Goal: Transaction & Acquisition: Purchase product/service

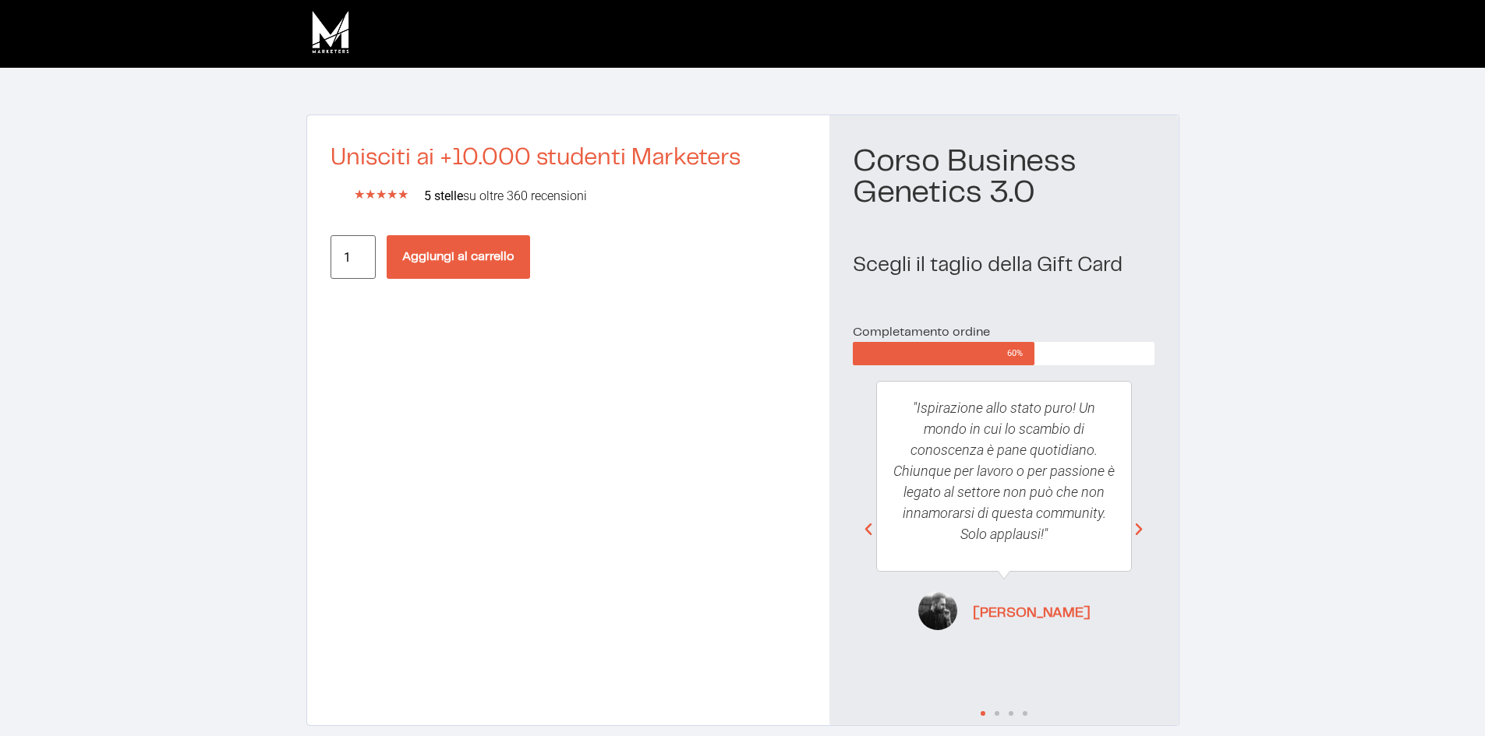
click at [454, 259] on body "Unisciti ai +10.000 studenti Marketers ★ ★ ★ ★ ★ 5/5 5 stelle su oltre 360 rece…" at bounding box center [742, 401] width 1485 height 803
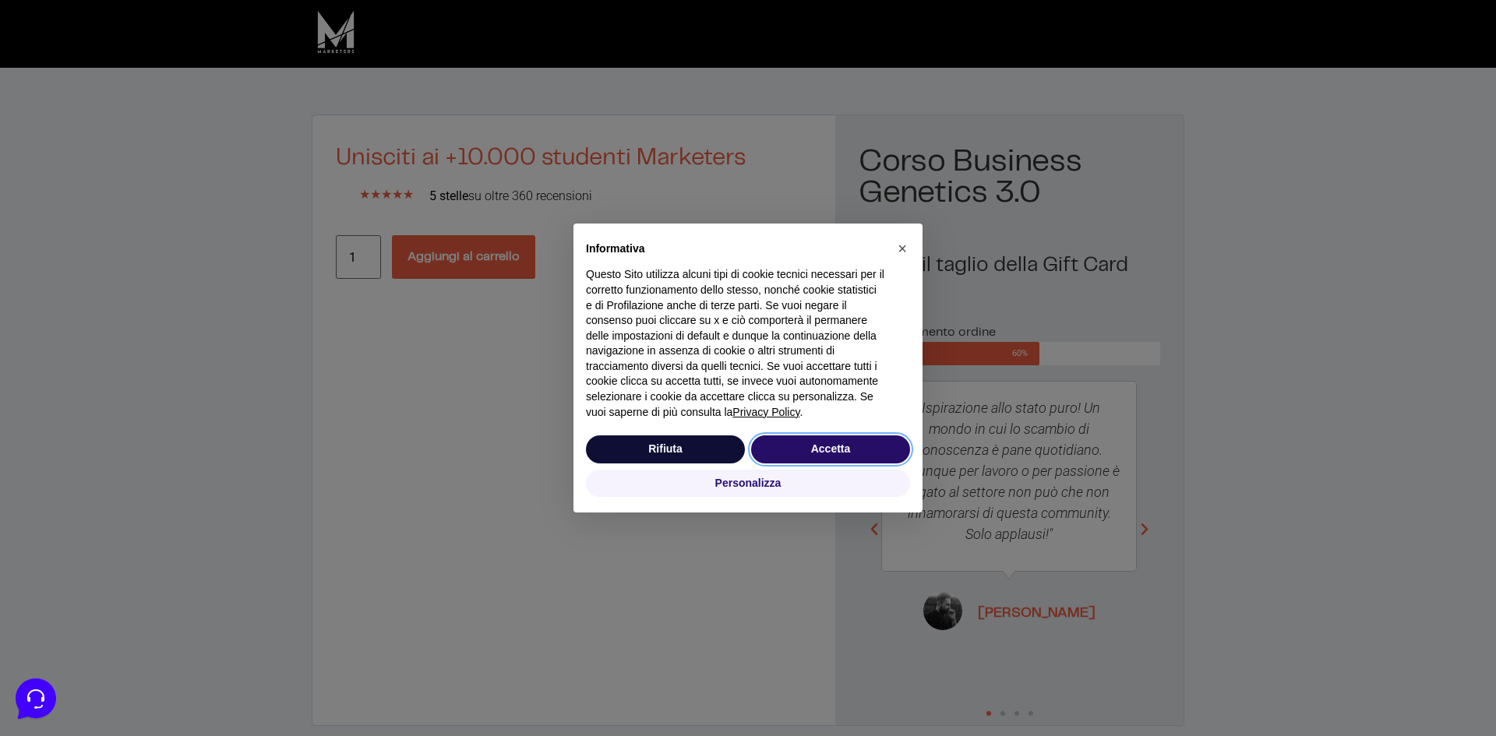
click at [826, 451] on button "Accetta" at bounding box center [830, 450] width 159 height 28
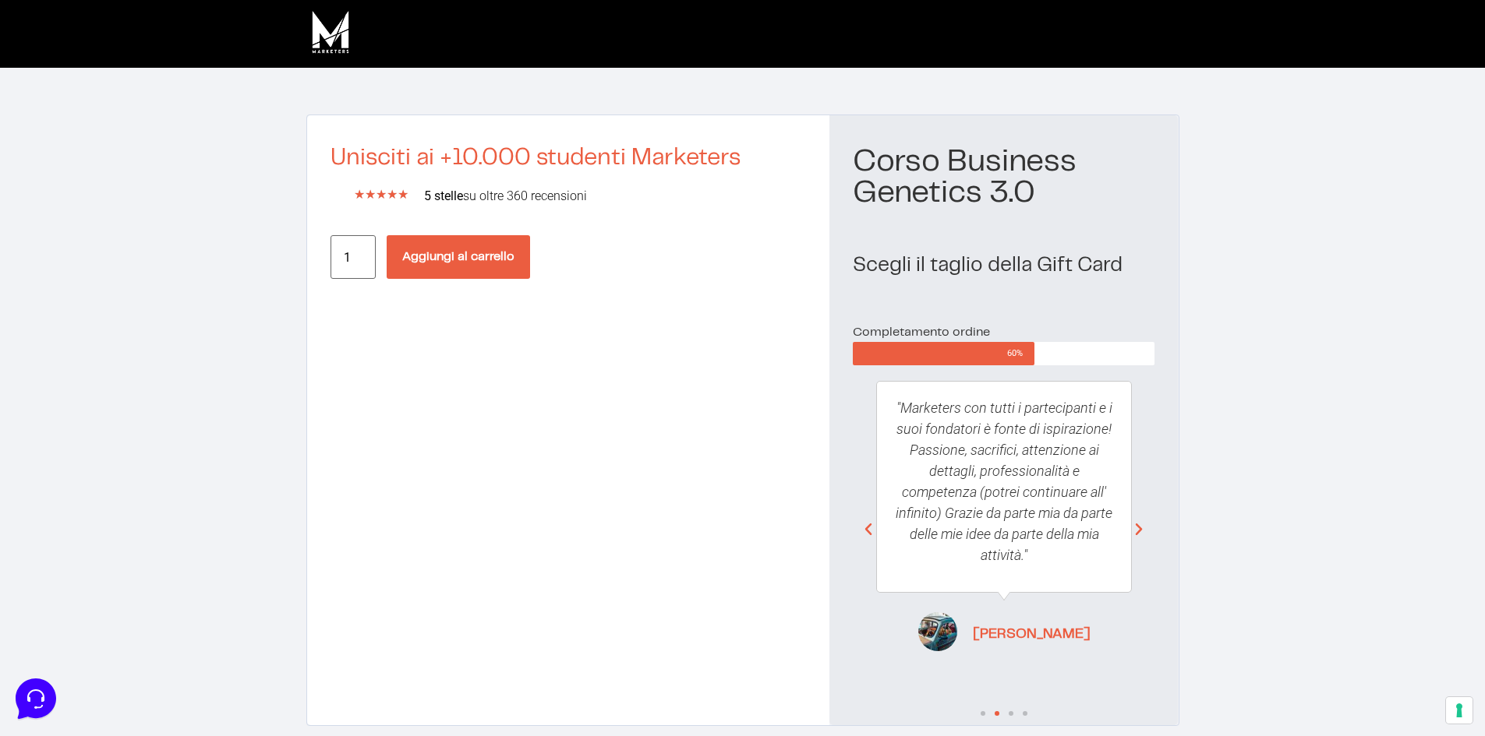
click at [458, 256] on button "Aggiungi al carrello" at bounding box center [458, 257] width 143 height 44
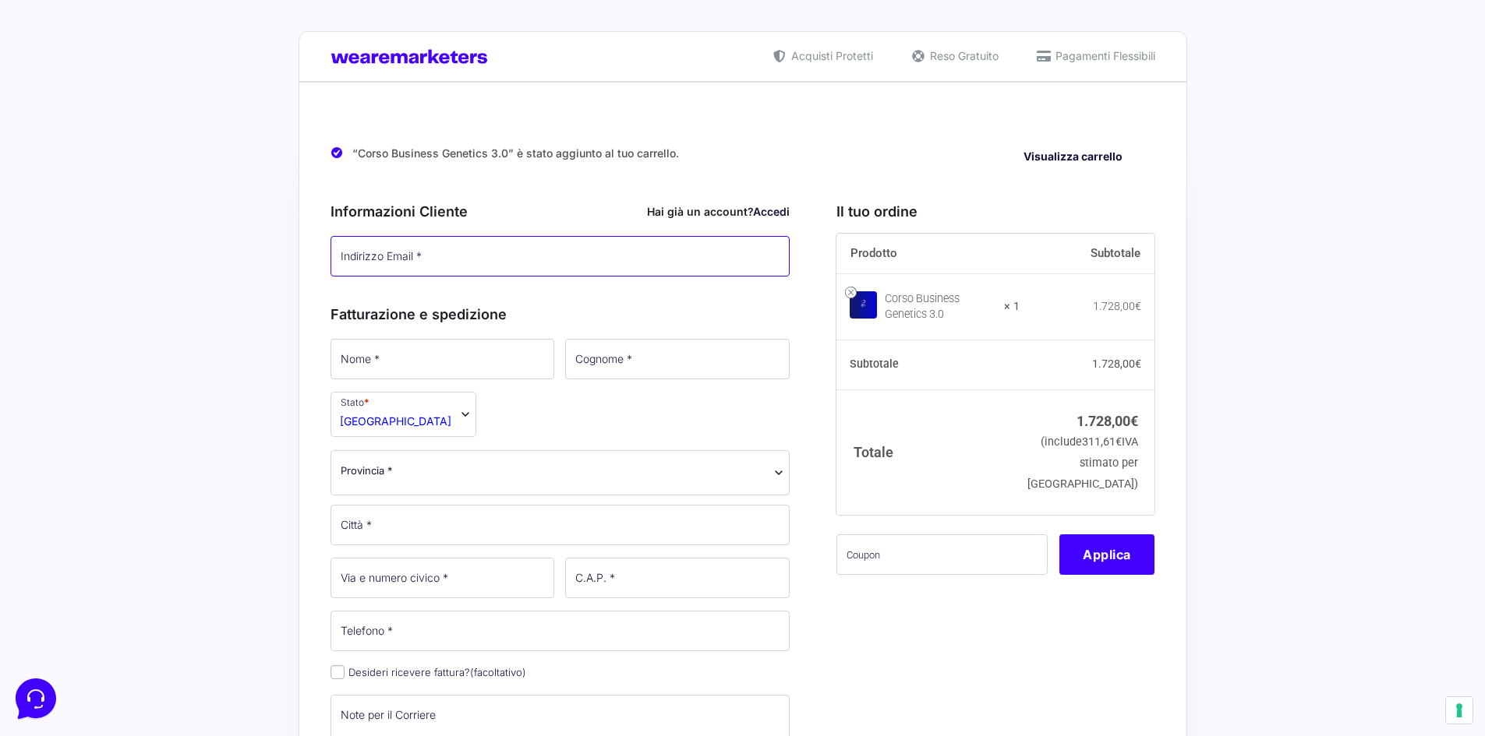
click at [446, 262] on input "Indirizzo Email *" at bounding box center [560, 256] width 460 height 41
paste input "calzo.creator@gmail.com"
type input "calzo.creator@gmail.com"
click at [434, 355] on div "Fatturazione e spedizione Nome * Cognome * Stato * Seleziona un paese / una reg…" at bounding box center [560, 588] width 460 height 602
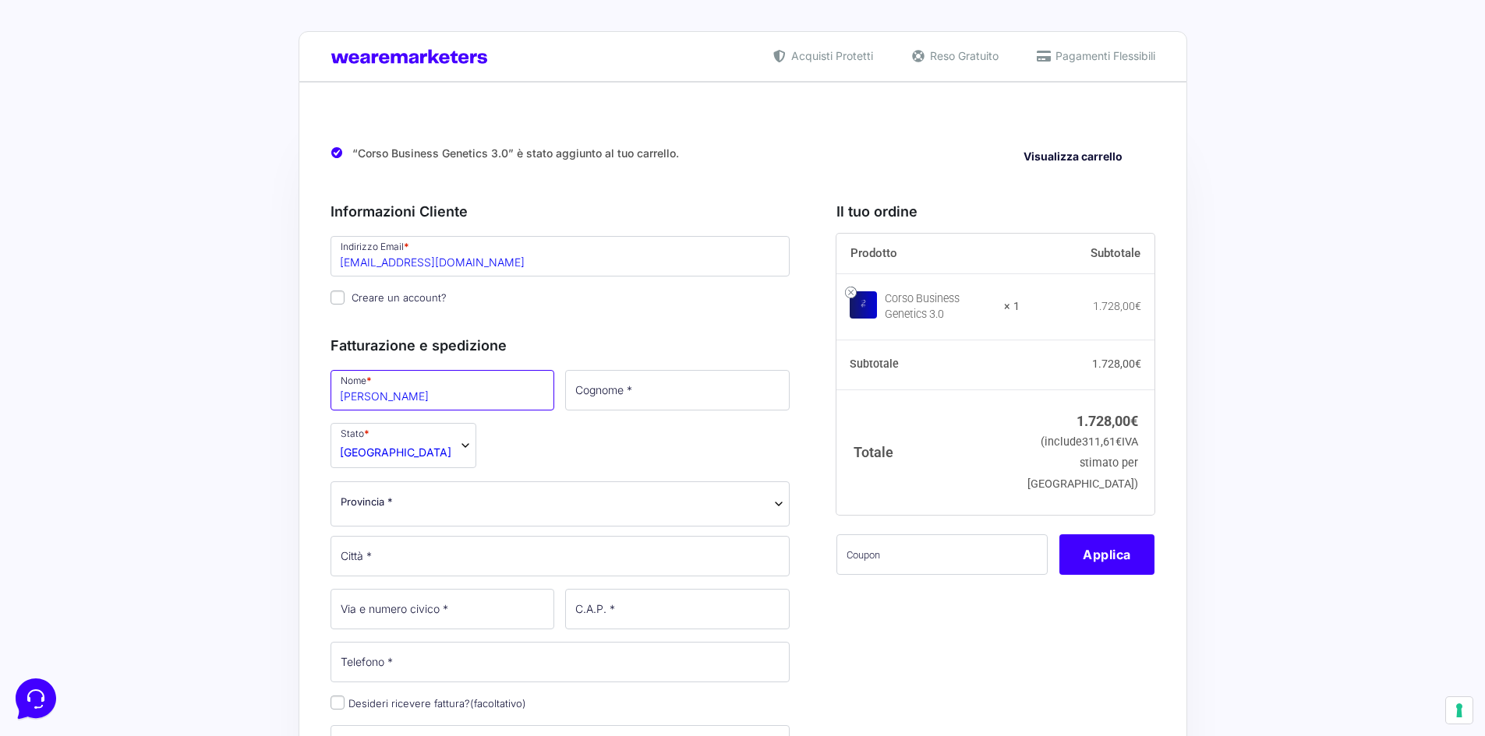
type input "Andrea"
type input "Calzoni"
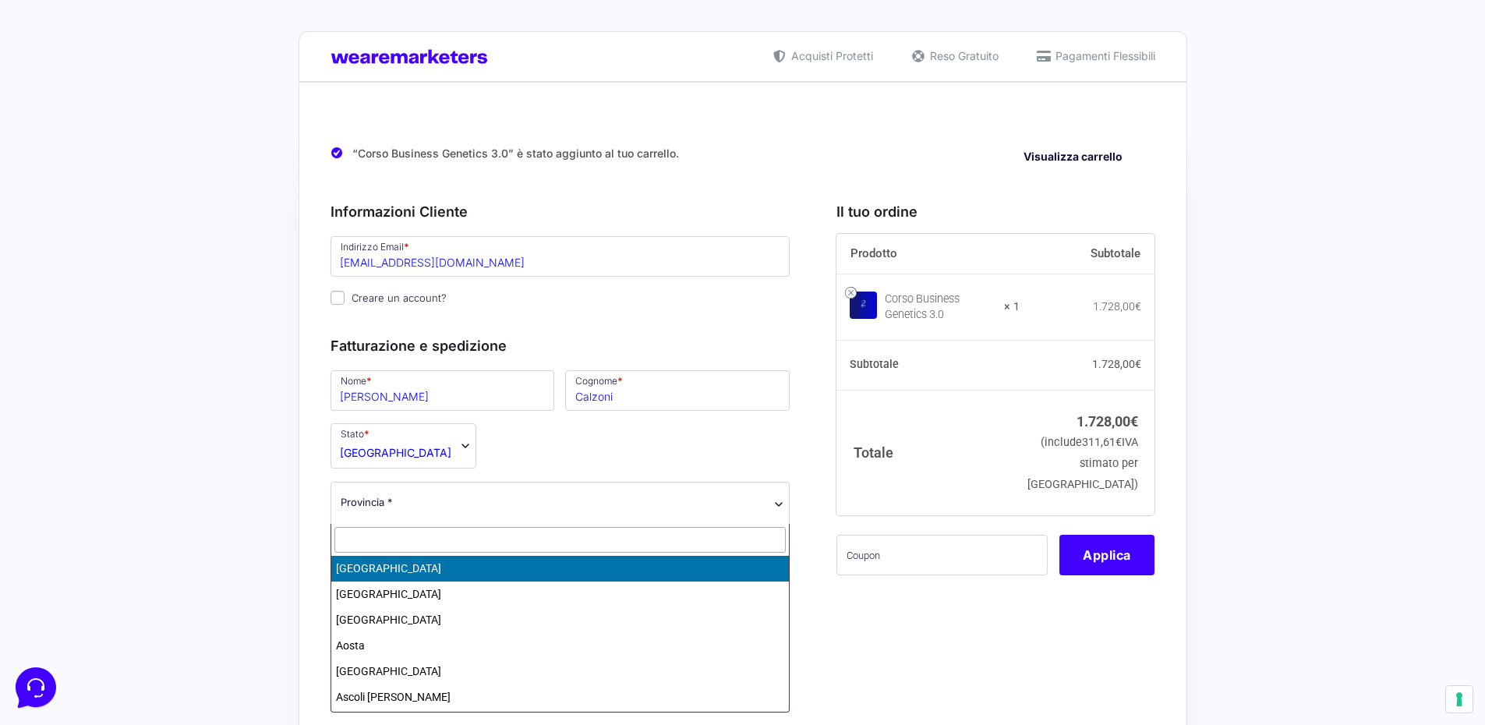
click at [502, 522] on span "Provincia *" at bounding box center [560, 504] width 460 height 45
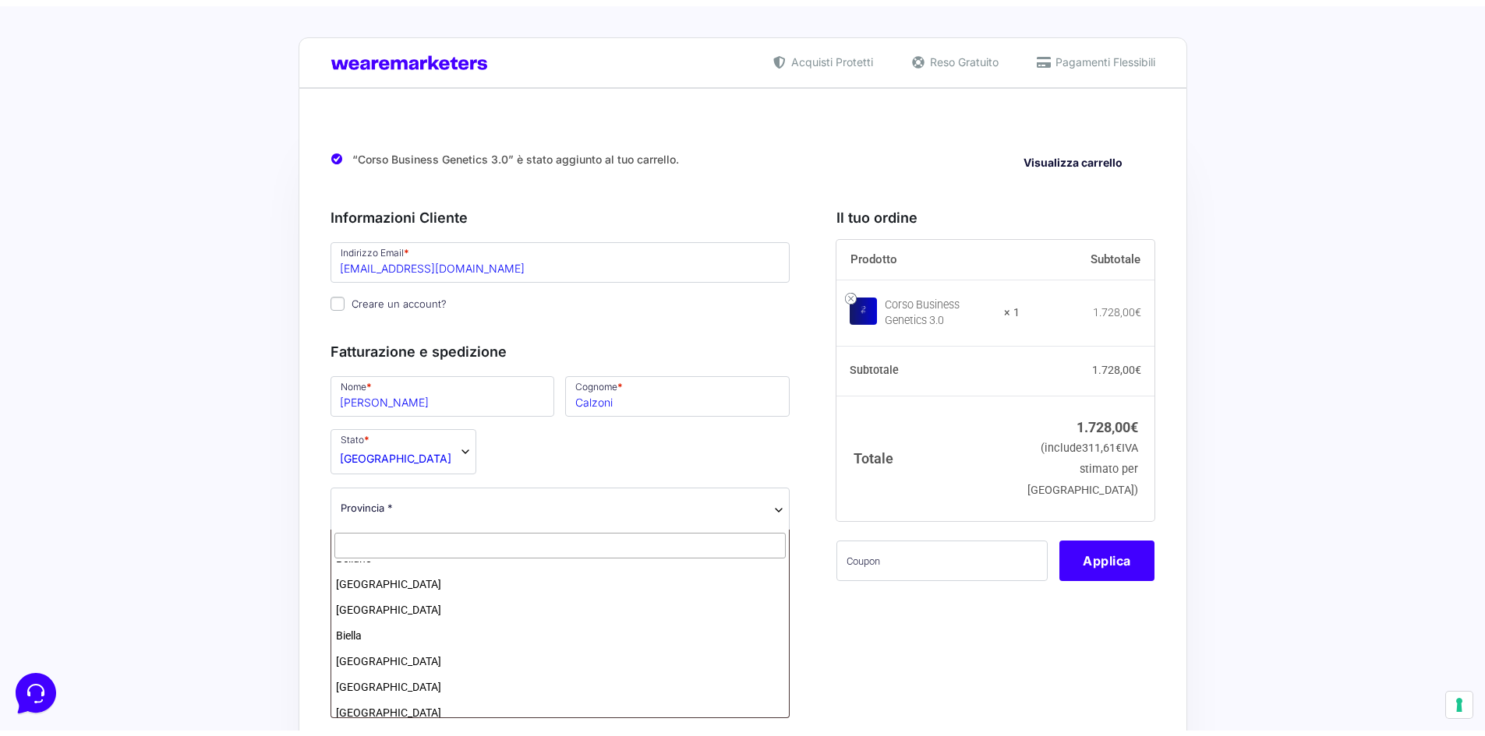
scroll to position [312, 0]
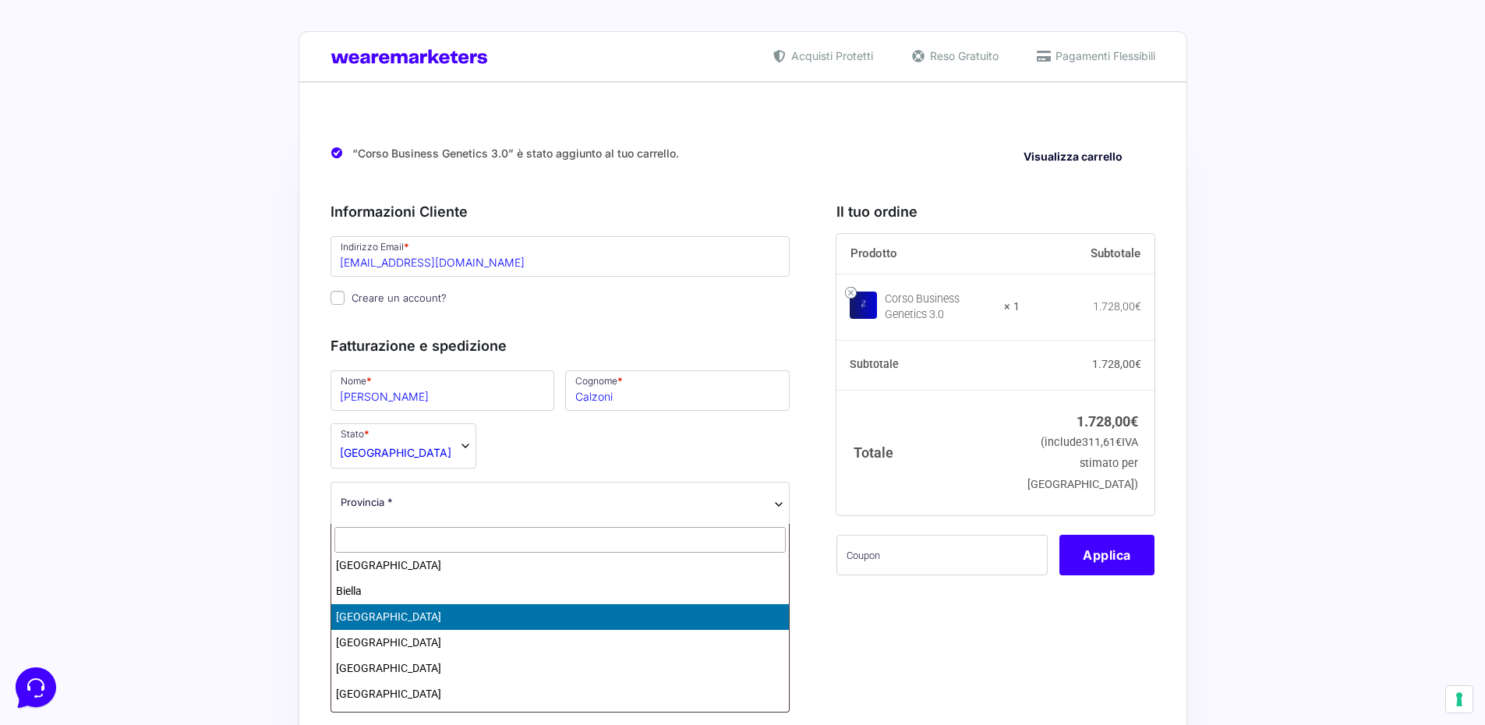
select select "BO"
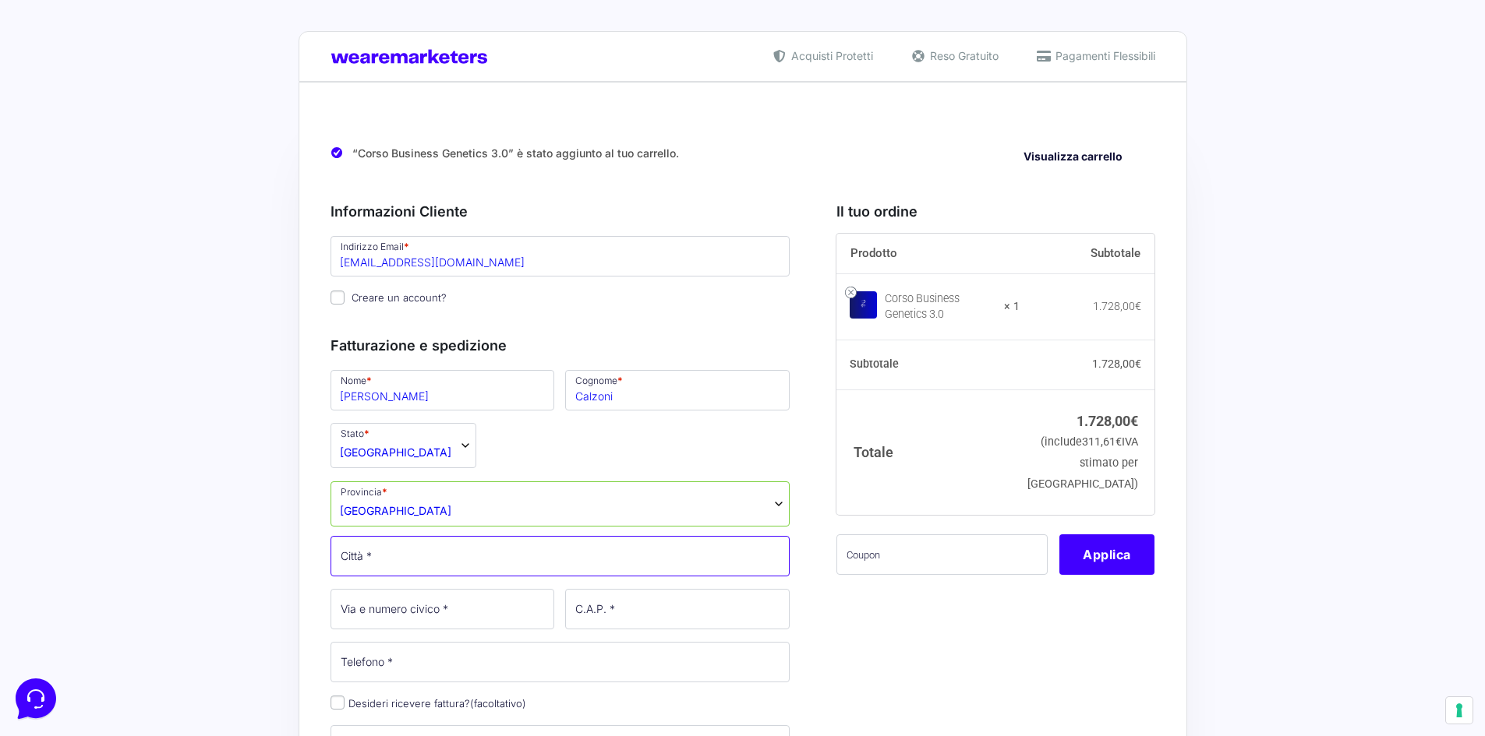
click at [421, 570] on input "Città *" at bounding box center [560, 556] width 460 height 41
type input "San [PERSON_NAME]"
type input "292"
type input "40068"
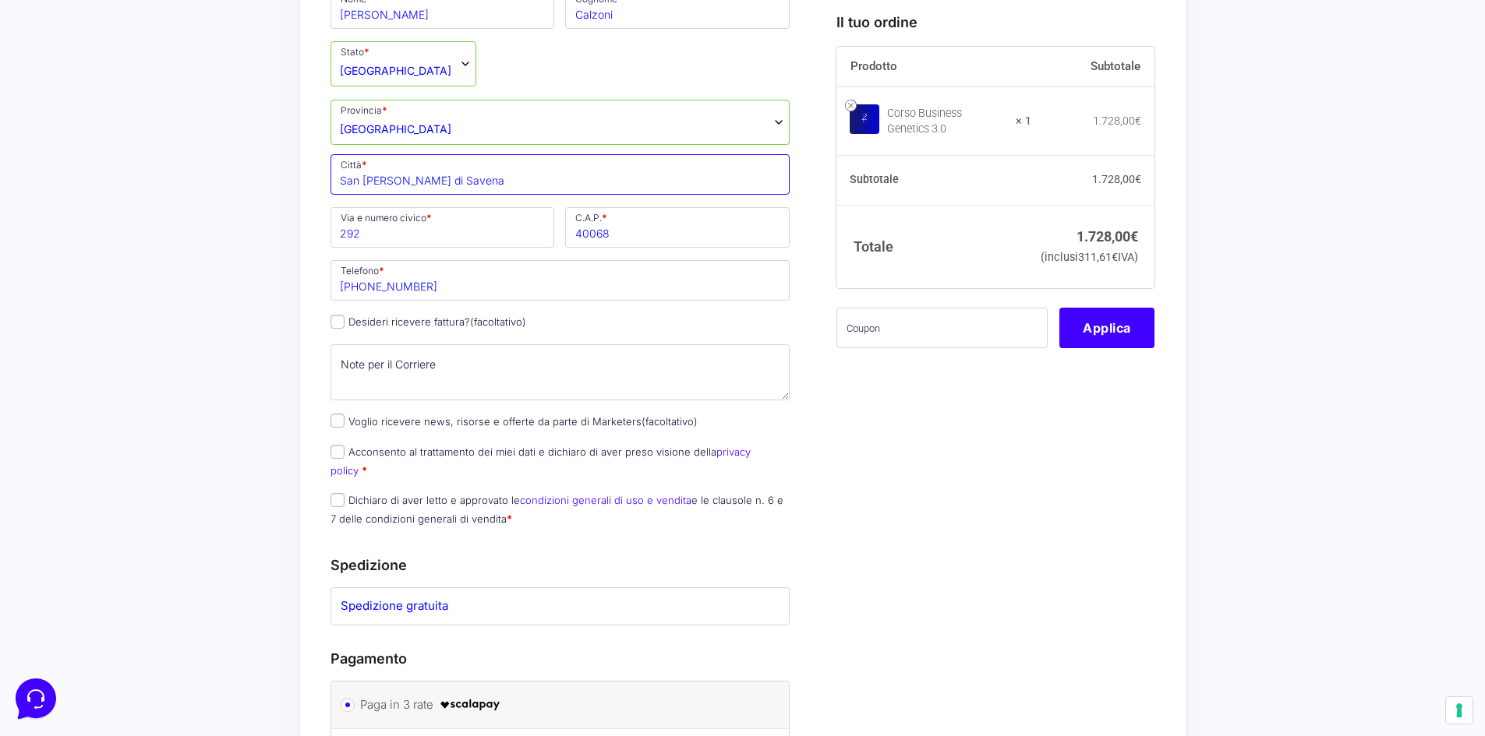
scroll to position [390, 0]
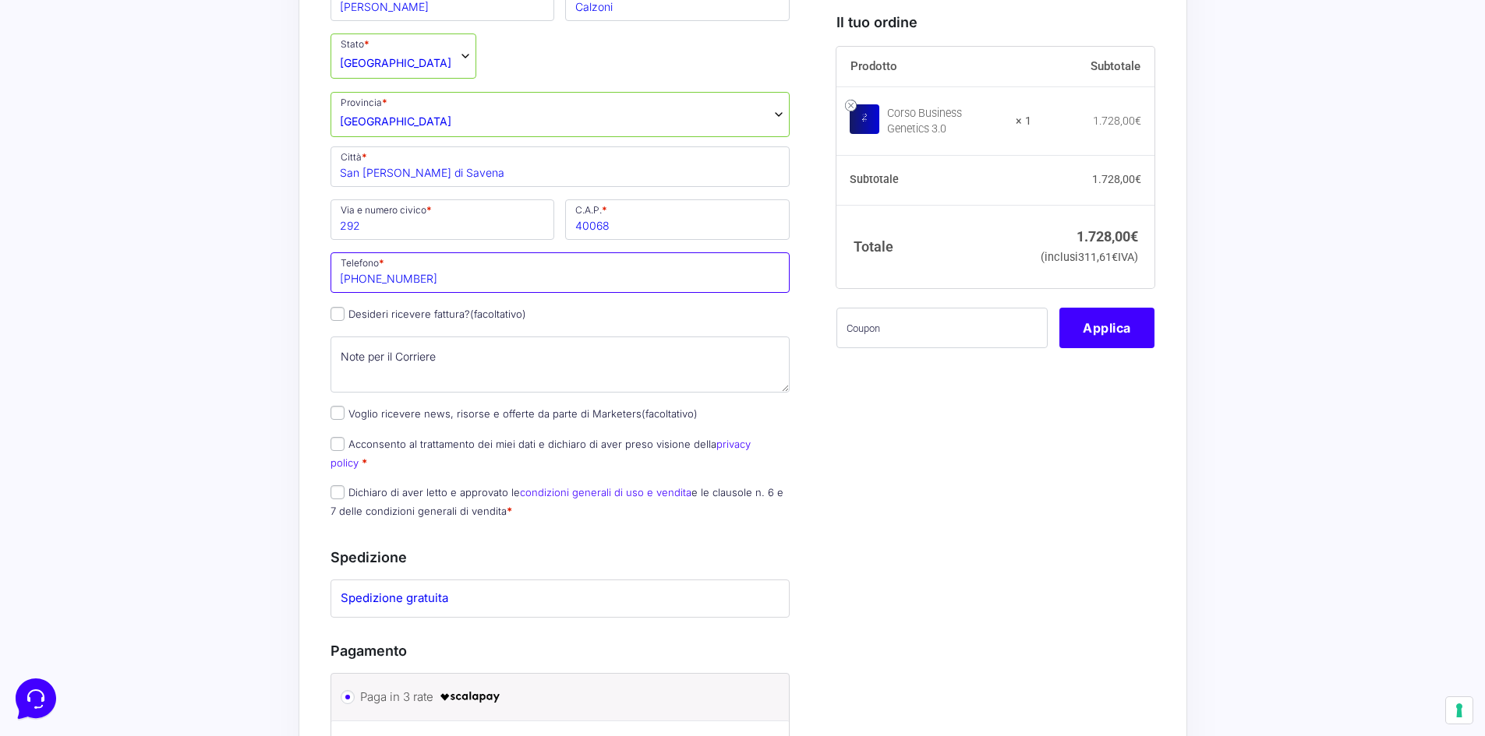
drag, startPoint x: 444, startPoint y: 283, endPoint x: 309, endPoint y: 282, distance: 135.6
click at [309, 282] on div "“Corso Business Genetics 3.0” è stato aggiunto al tuo carrello. Visualizza carr…" at bounding box center [742, 427] width 888 height 1471
type input "3476053904"
click at [341, 314] on input "Desideri ricevere fattura? (facoltativo)" at bounding box center [337, 314] width 14 height 14
checkbox input "true"
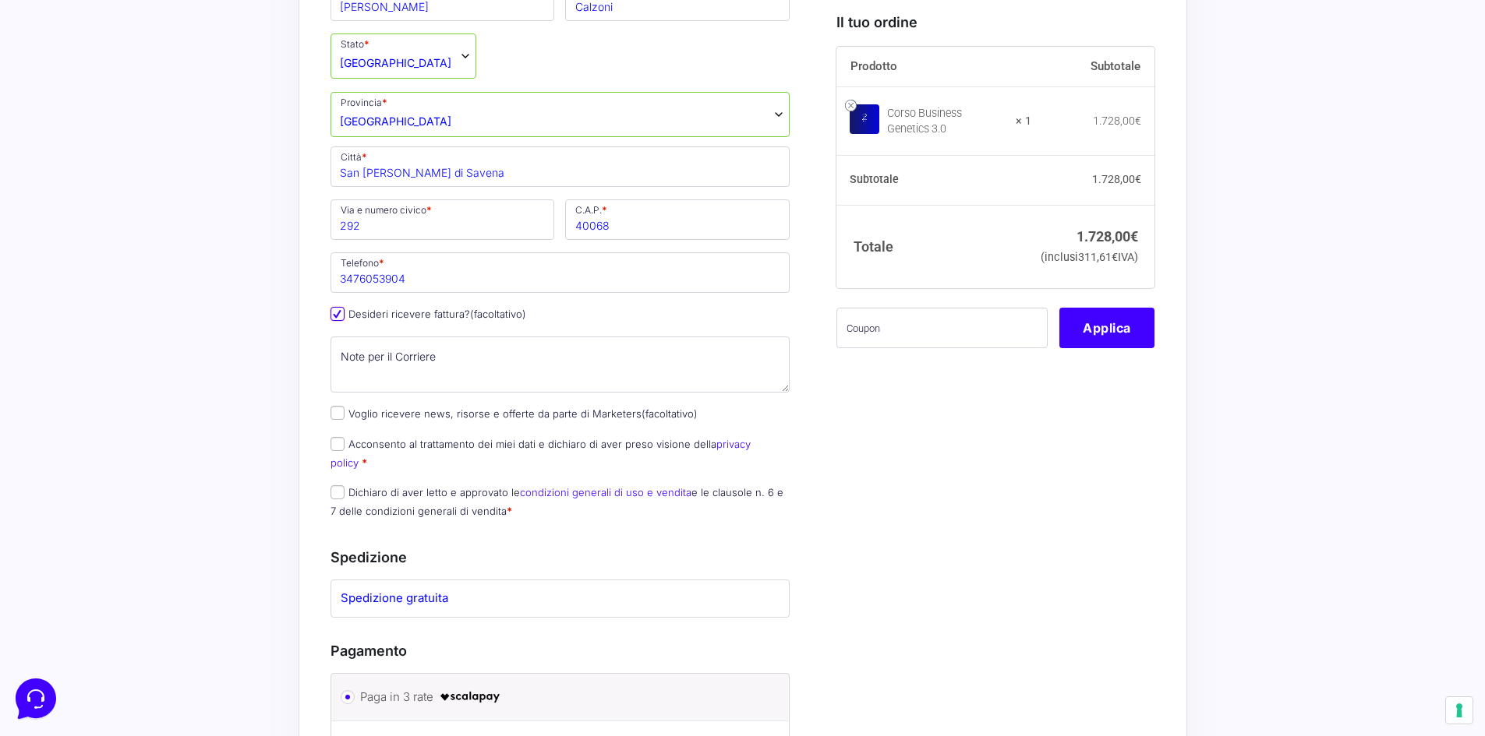
select select "IT"
type input "0000000"
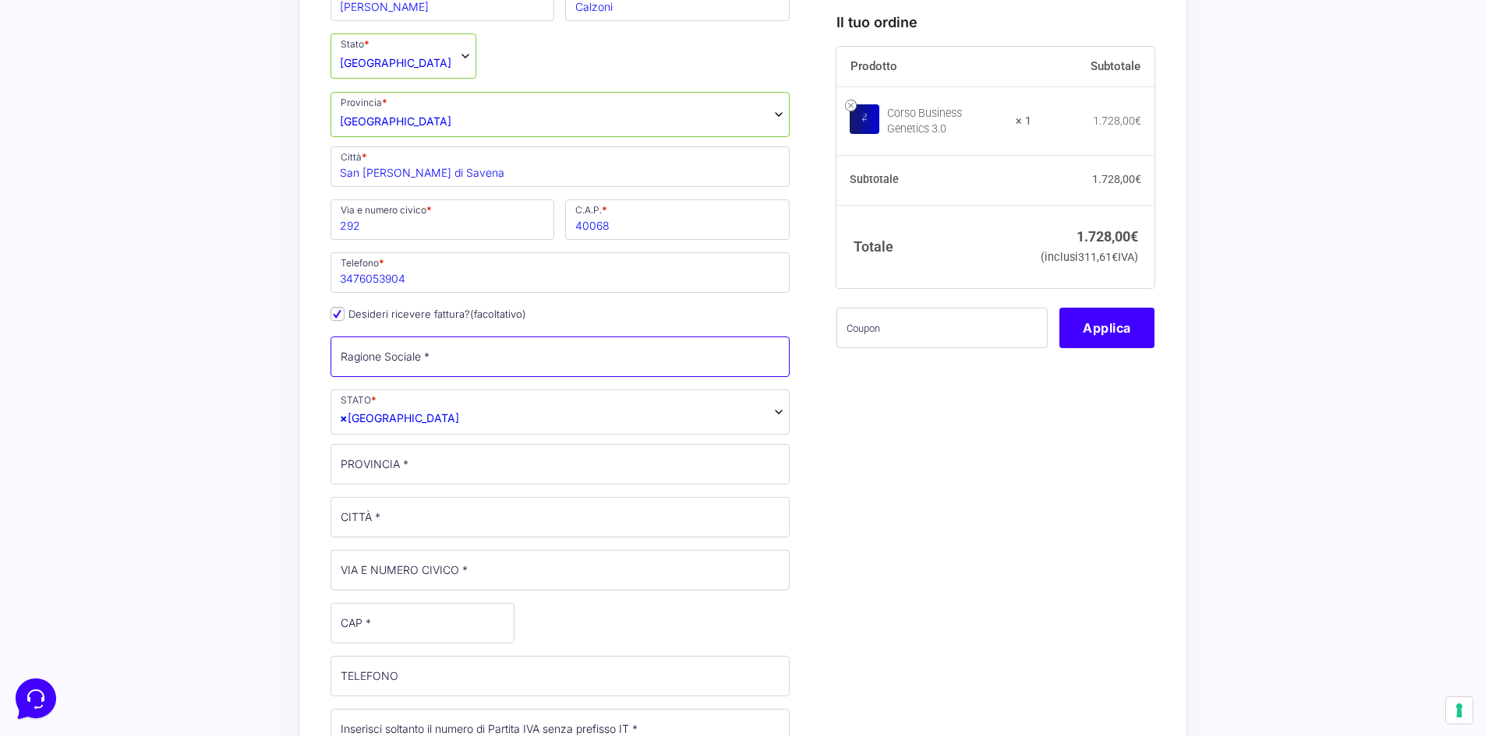
click at [454, 360] on input "Ragione Sociale *" at bounding box center [560, 357] width 460 height 41
type input "Grow Up S.R.L.S."
click at [419, 476] on input "PROVINCIA *" at bounding box center [560, 464] width 460 height 41
type input "BO"
type input "San [PERSON_NAME] di Savena"
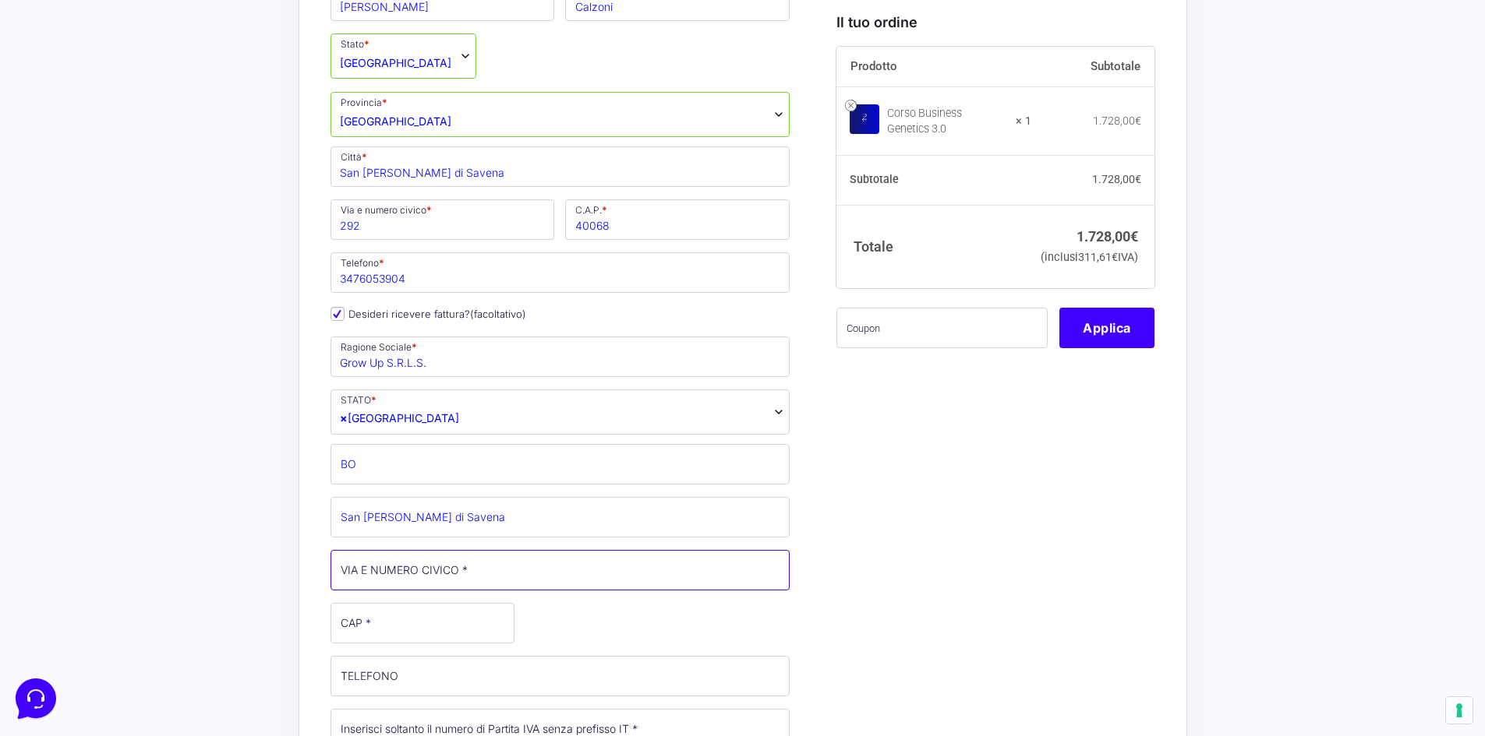
type input "[STREET_ADDRESS]"
type input "40068"
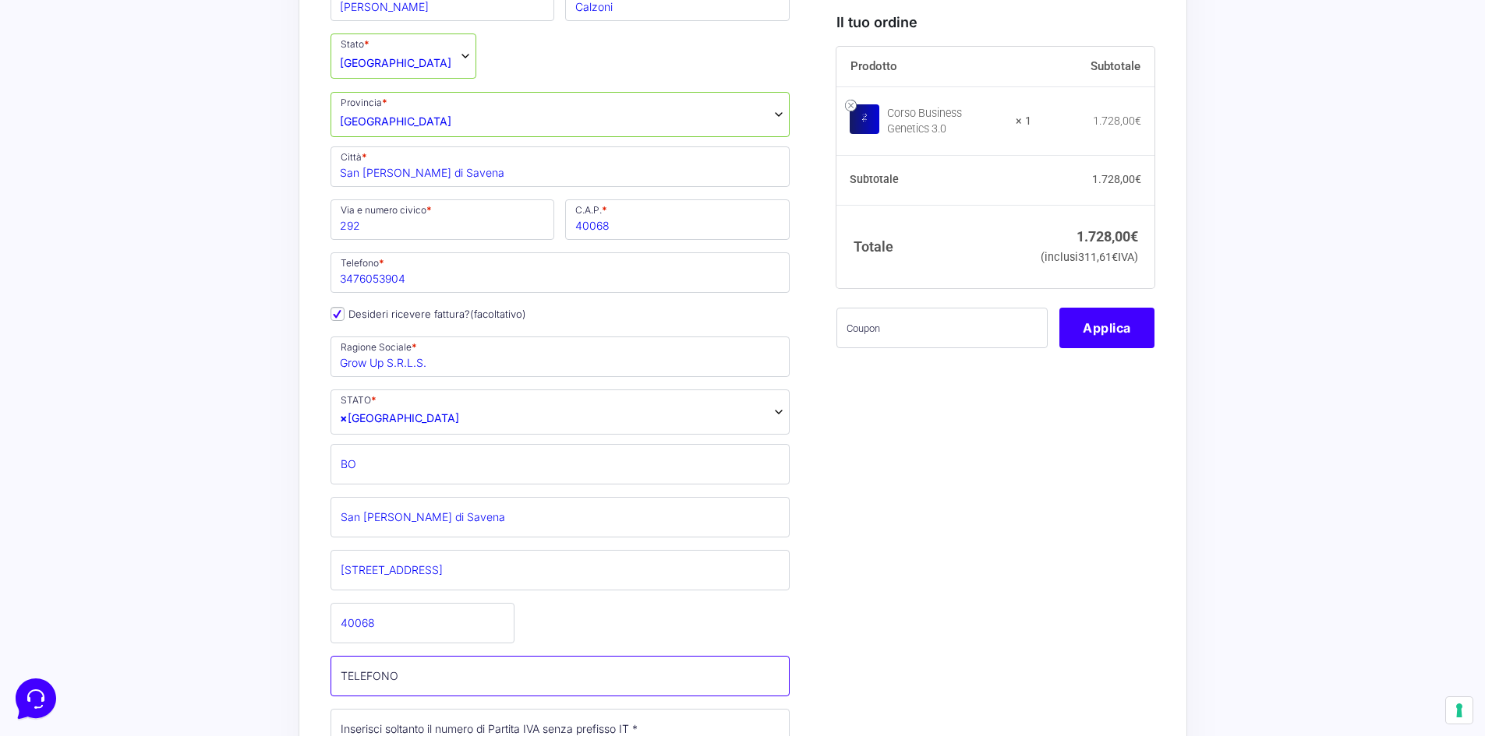
type input "+390512848256"
type input "AMMINISTRAZIONE@GROWUPMERCHANDISING.COM"
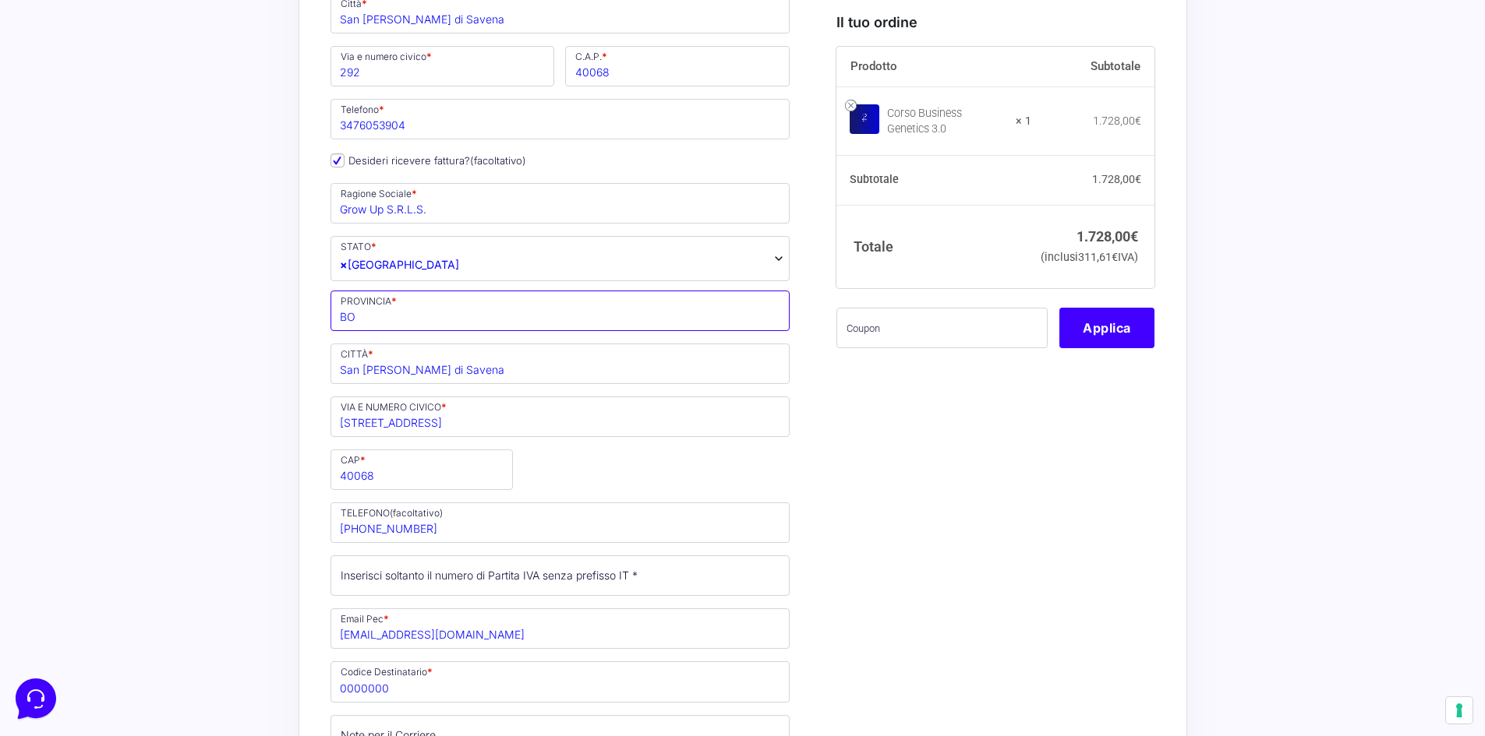
scroll to position [546, 0]
drag, startPoint x: 427, startPoint y: 529, endPoint x: 263, endPoint y: 516, distance: 165.0
click at [263, 516] on div "Acquisti Protetti Reso Gratuito Pagamenti Flessibili “Corso Business Genetics 3…" at bounding box center [742, 536] width 1485 height 2165
click at [461, 582] on input "Partita Iva *" at bounding box center [560, 573] width 460 height 41
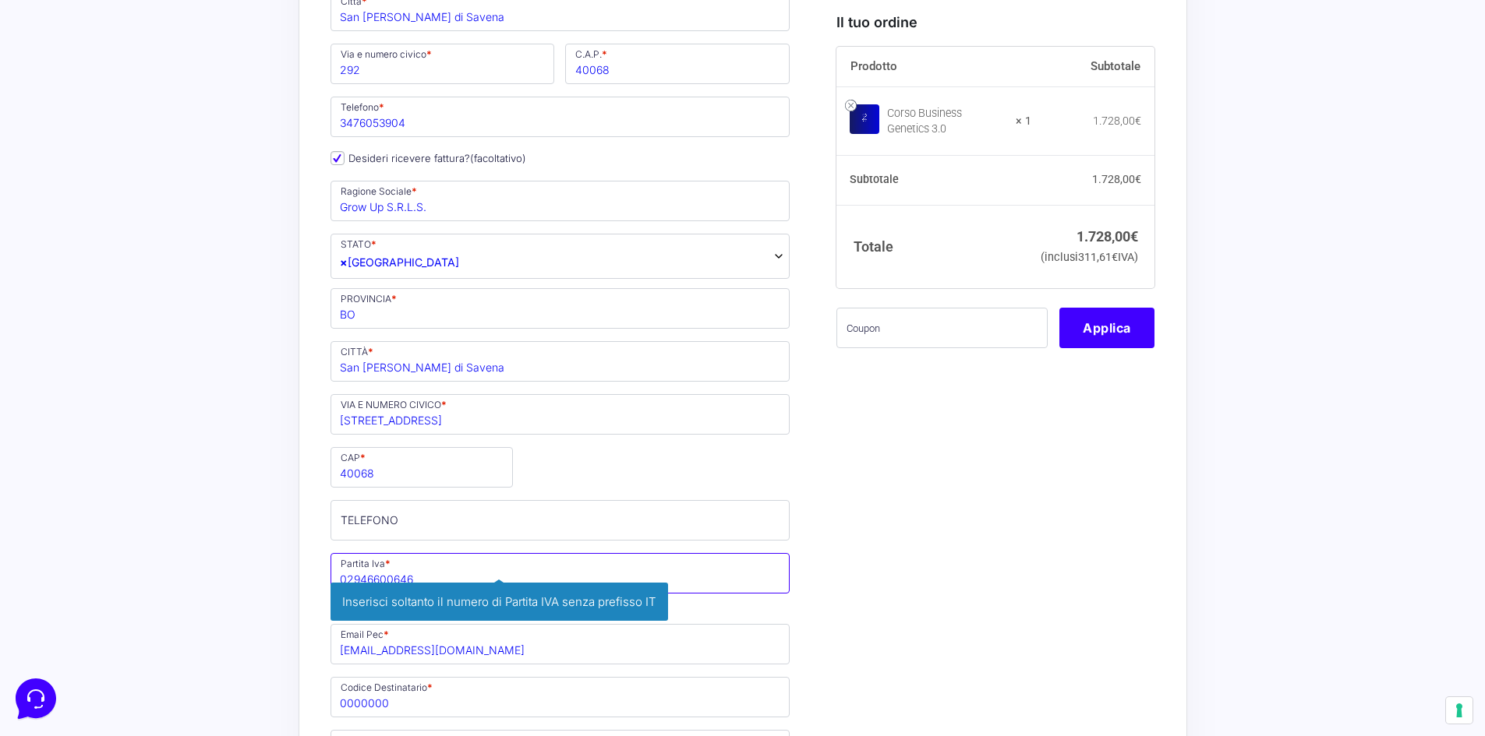
type input "02946600646"
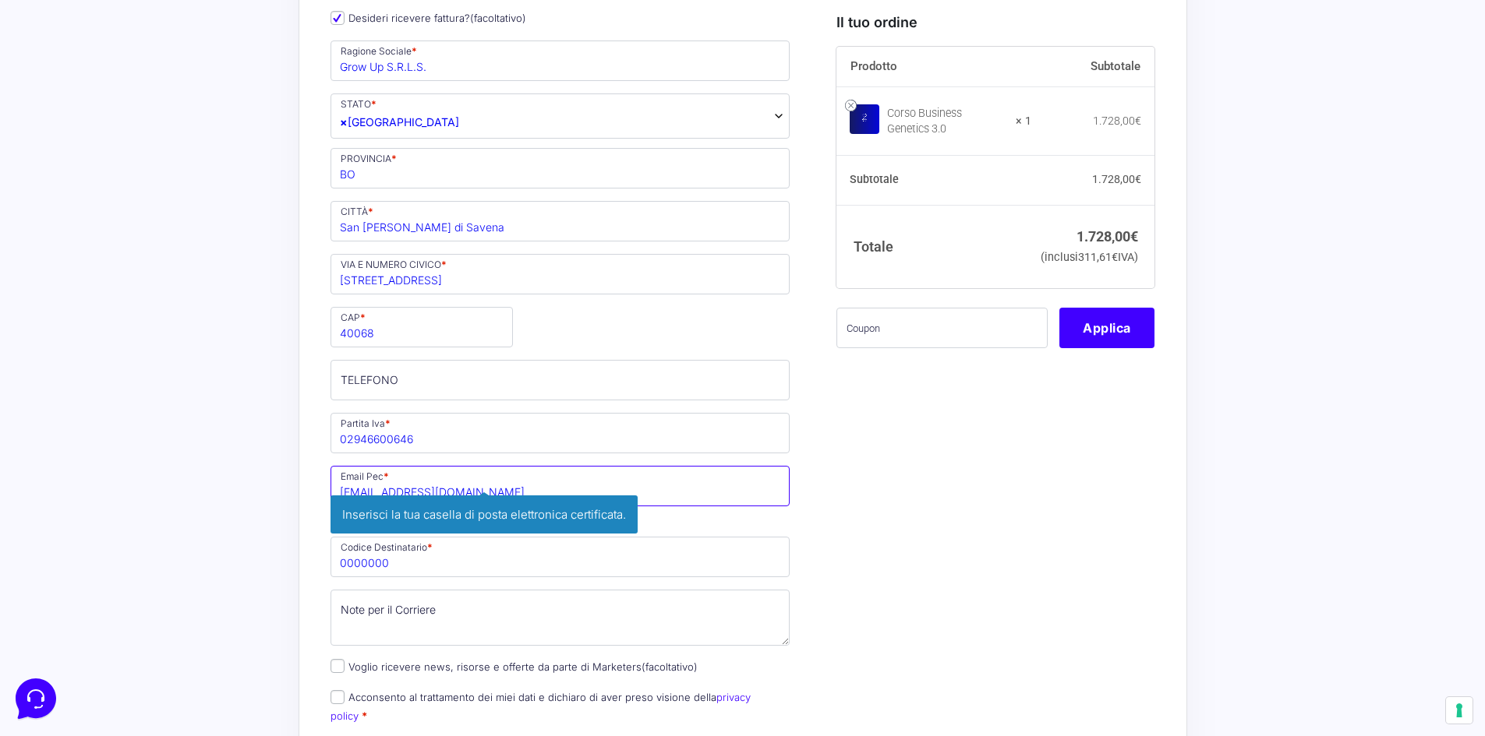
scroll to position [701, 0]
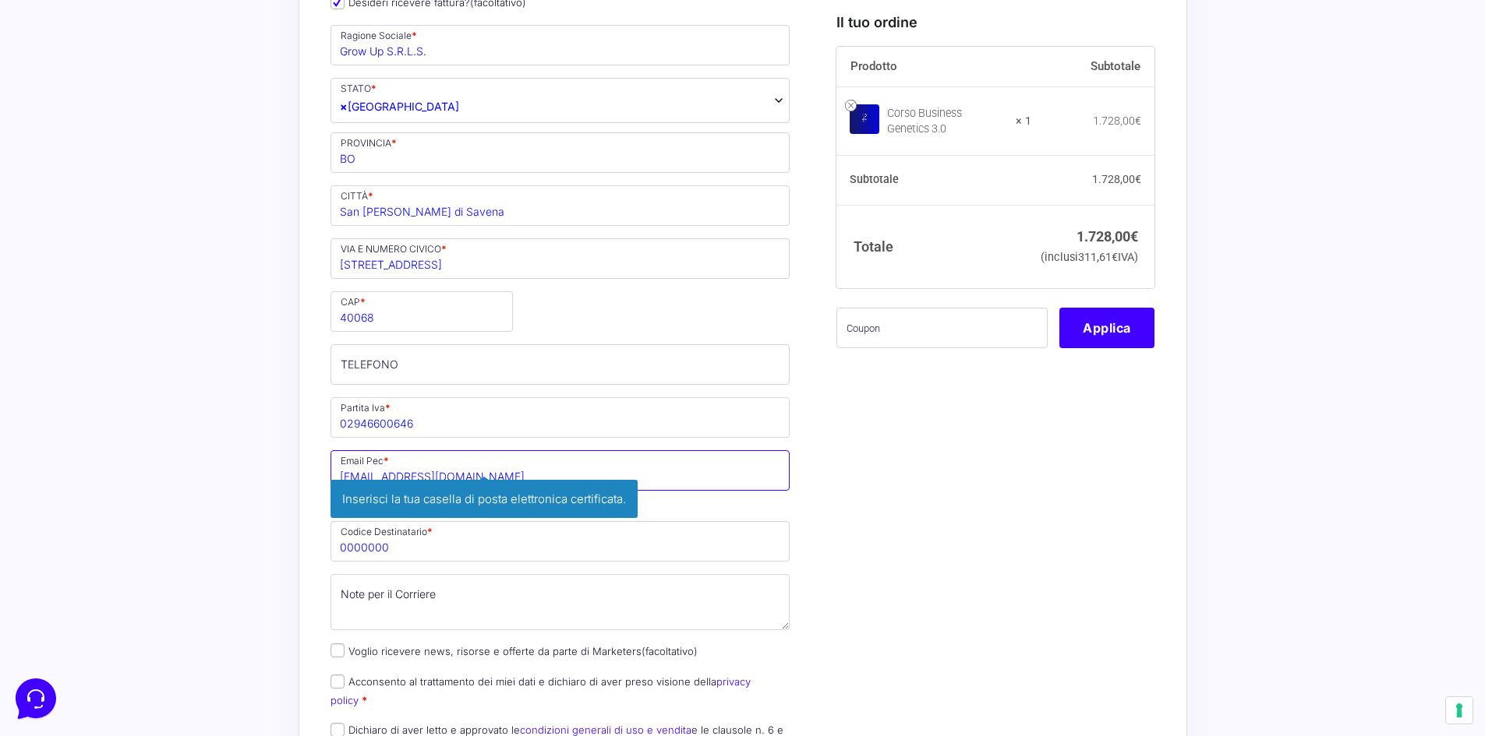
click at [652, 478] on input "AMMINISTRAZIONE@GROWUPMERCHANDISING.COM" at bounding box center [560, 470] width 460 height 41
type input "[EMAIL_ADDRESS][DOMAIN_NAME]"
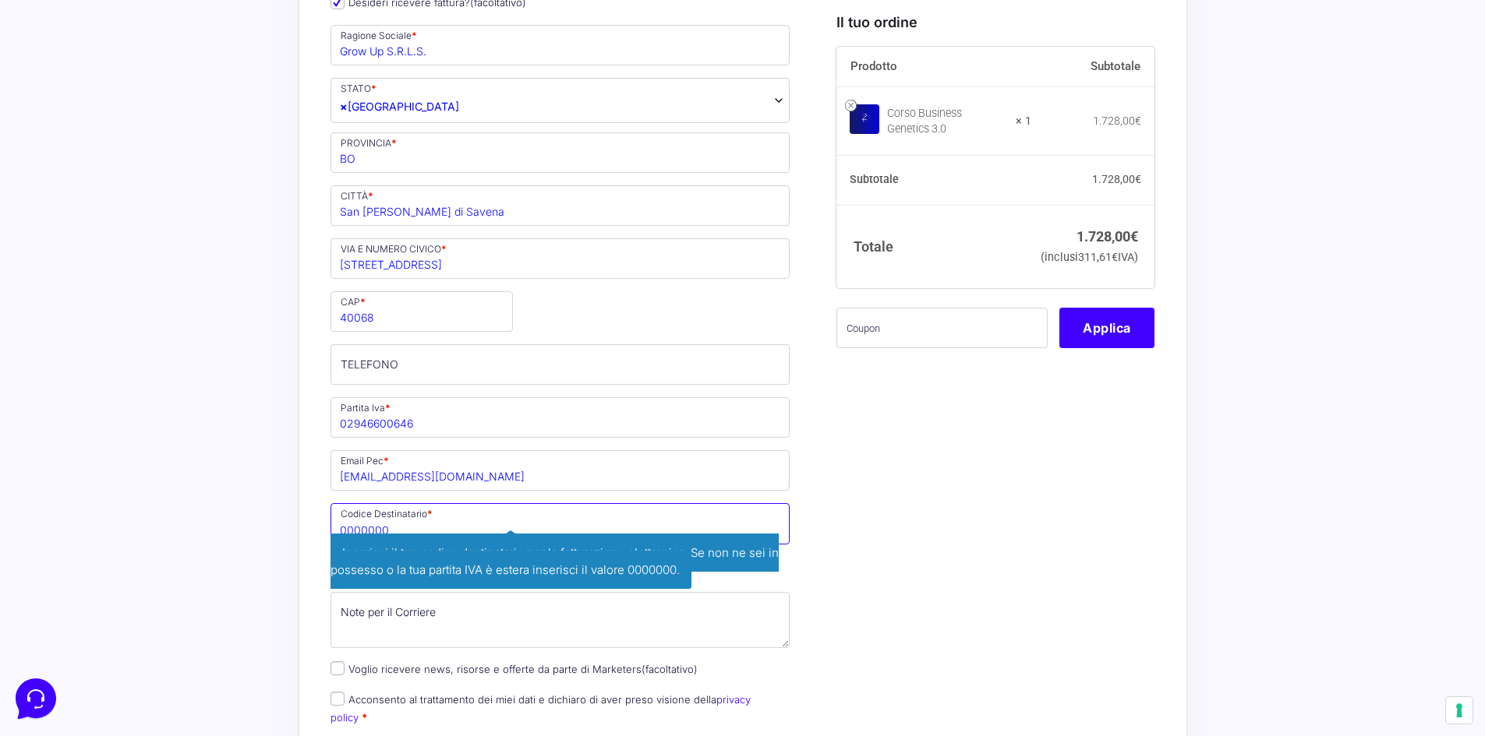
click at [407, 528] on input "0000000" at bounding box center [560, 523] width 460 height 41
drag, startPoint x: 407, startPoint y: 528, endPoint x: 262, endPoint y: 518, distance: 145.3
click at [262, 518] on div "Acquisti Protetti Reso Gratuito Pagamenti Flessibili “Corso Business Genetics 3…" at bounding box center [742, 399] width 1485 height 2200
paste input "X2PH38J"
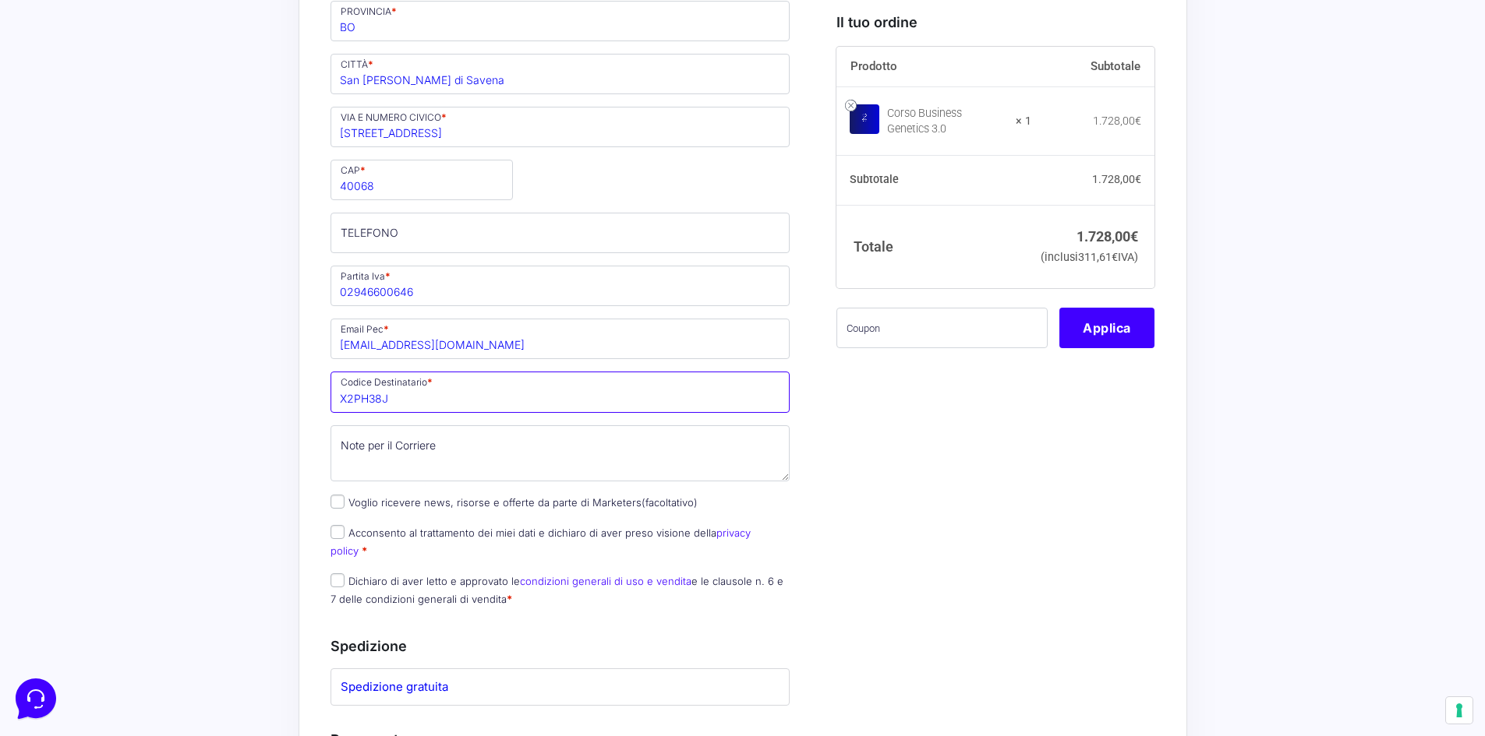
scroll to position [857, 0]
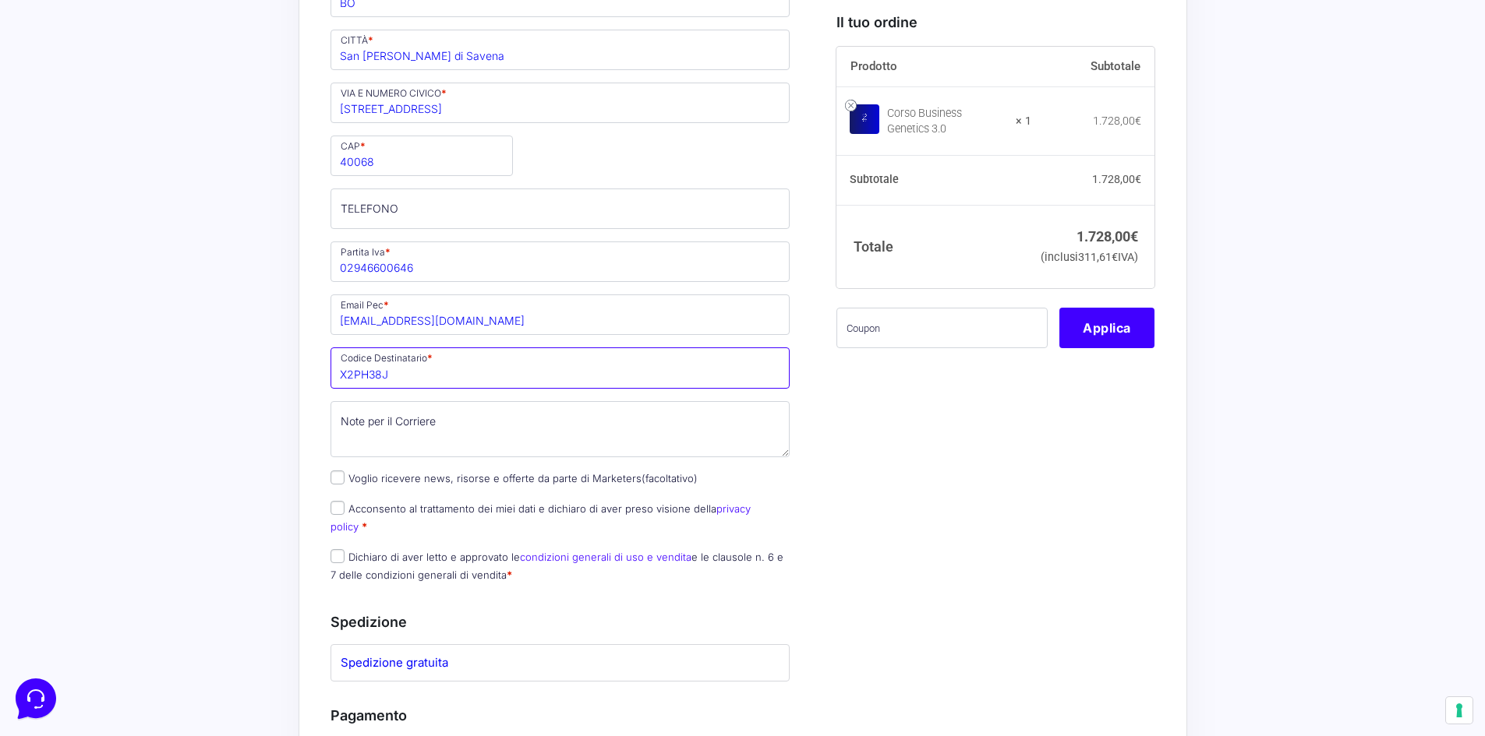
type input "X2PH38J"
click at [339, 508] on input "Acconsento al trattamento dei miei dati e dichiaro di aver preso visione della …" at bounding box center [337, 508] width 14 height 14
checkbox input "true"
click at [340, 549] on input "Dichiaro di aver letto e approvato le condizioni generali di uso e vendita e le…" at bounding box center [337, 556] width 14 height 14
checkbox input "true"
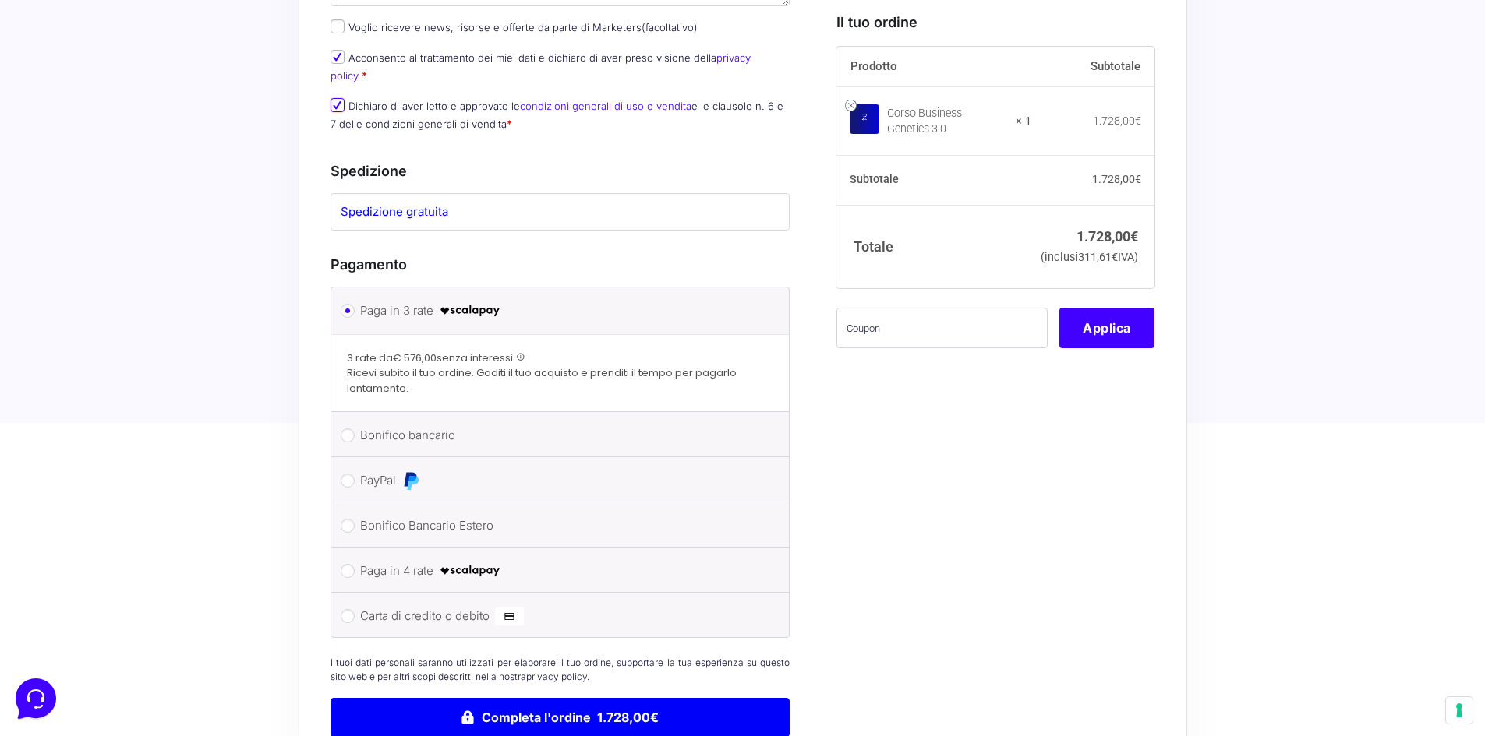
scroll to position [1325, 0]
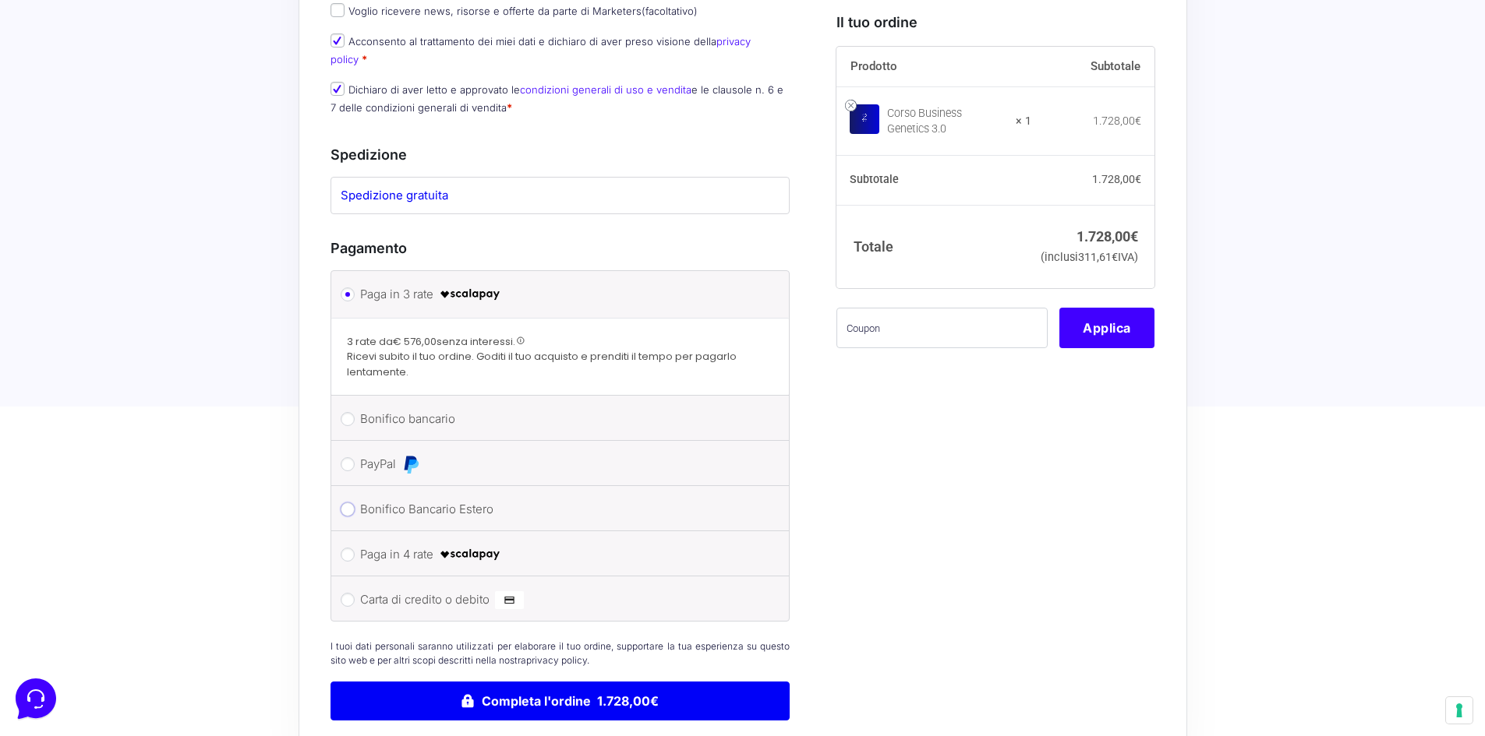
click at [348, 503] on input "Bonifico Bancario Estero" at bounding box center [348, 510] width 14 height 14
radio input "true"
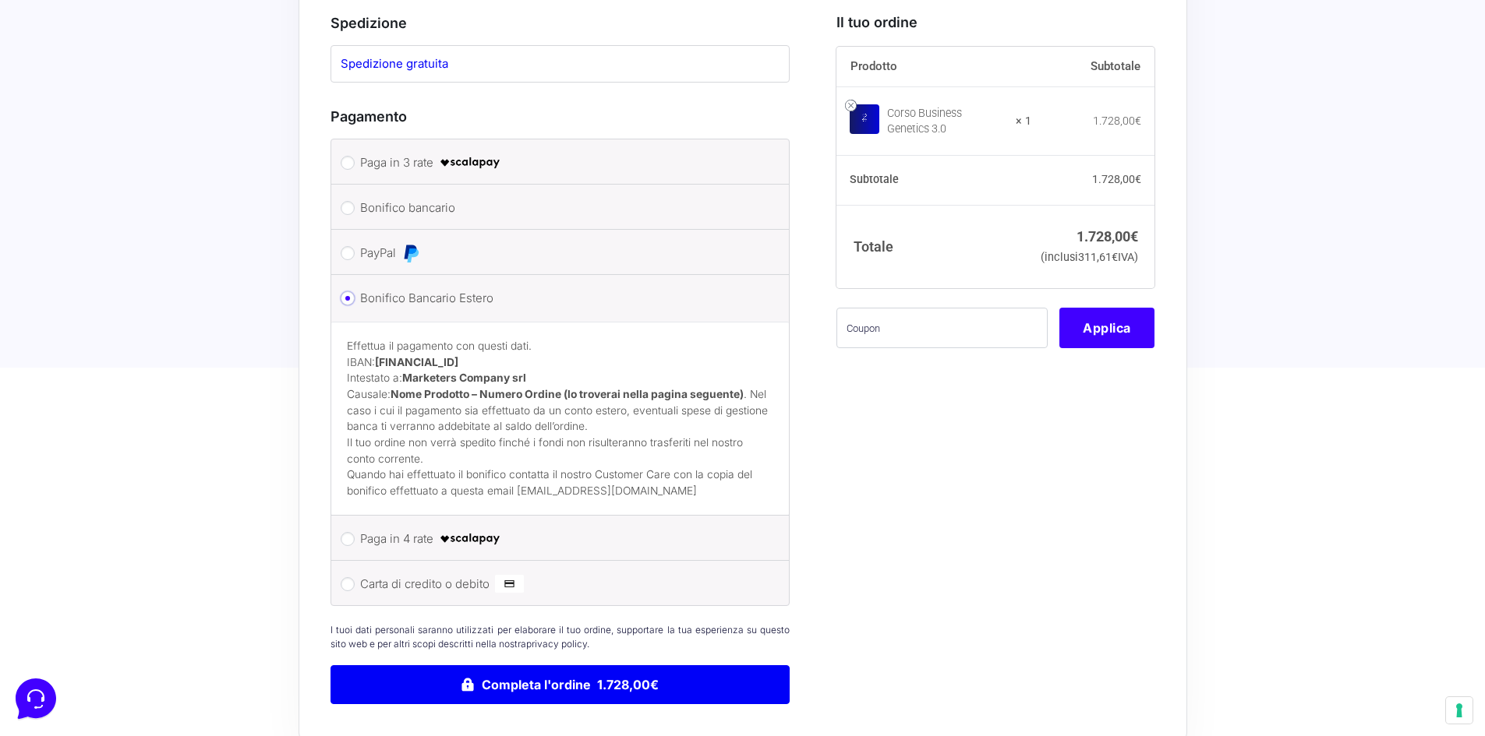
scroll to position [1626, 0]
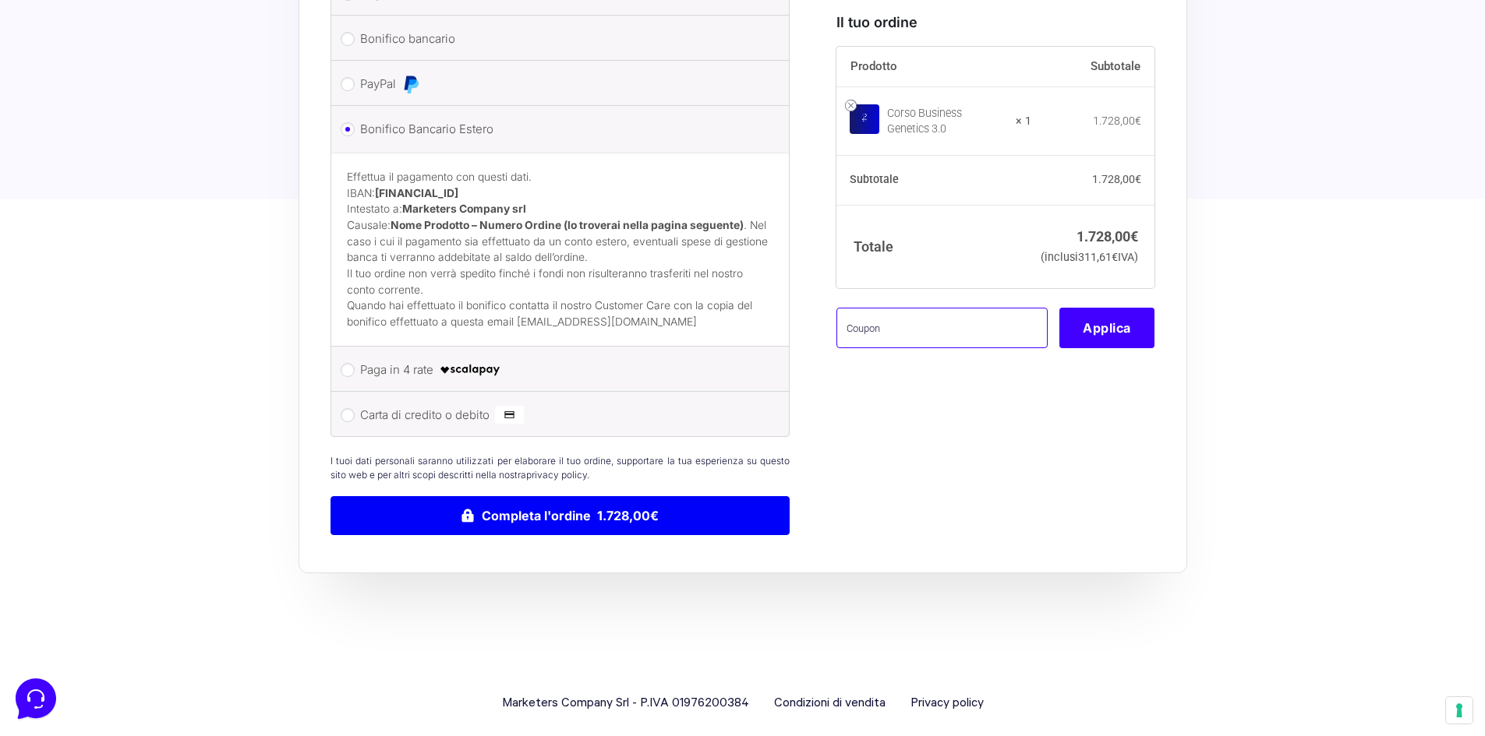
click at [931, 348] on input "text" at bounding box center [941, 328] width 211 height 41
paste input "BGCorporate"
type input "BGCorporate"
click at [1097, 348] on button "Applica" at bounding box center [1106, 328] width 95 height 41
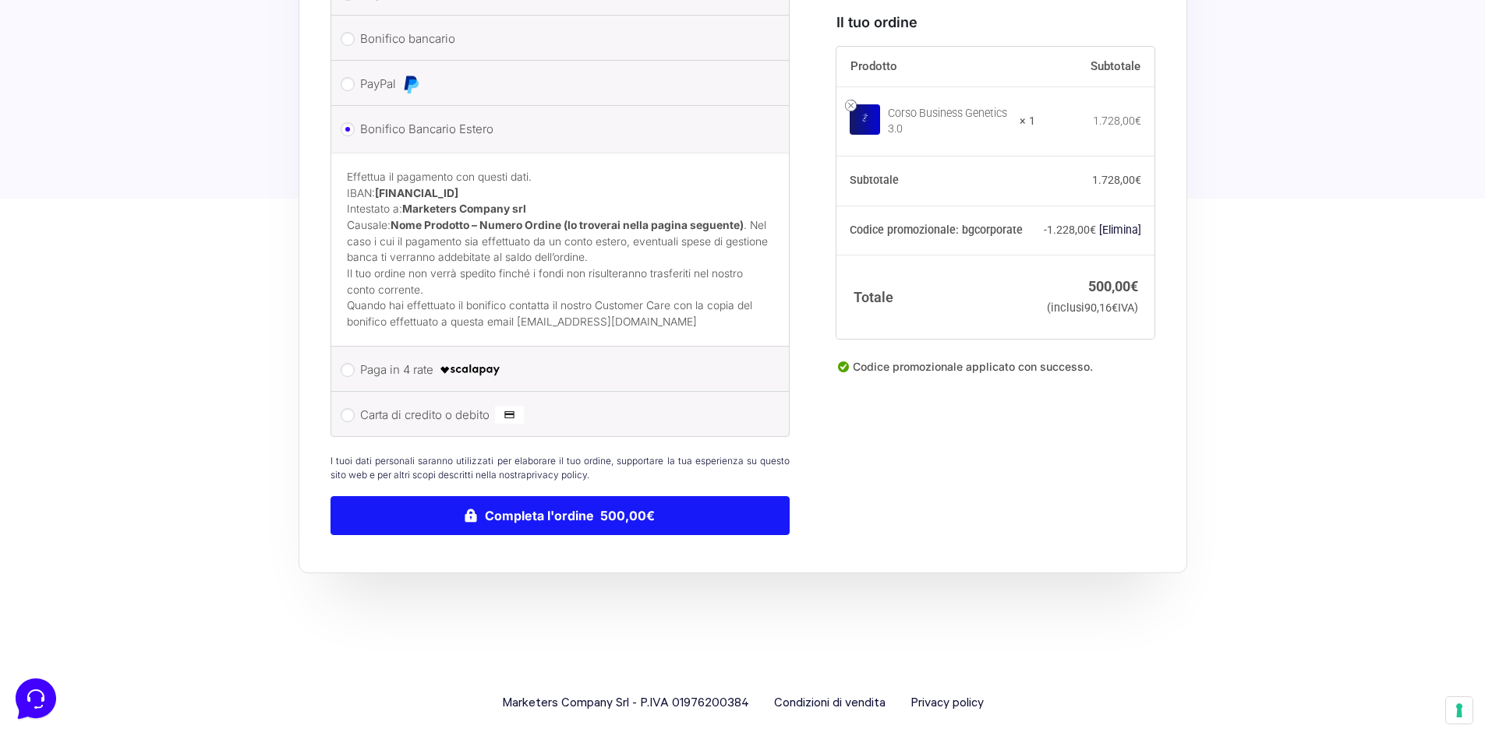
click at [623, 496] on button "Completa l'ordine 500,00€" at bounding box center [560, 515] width 460 height 39
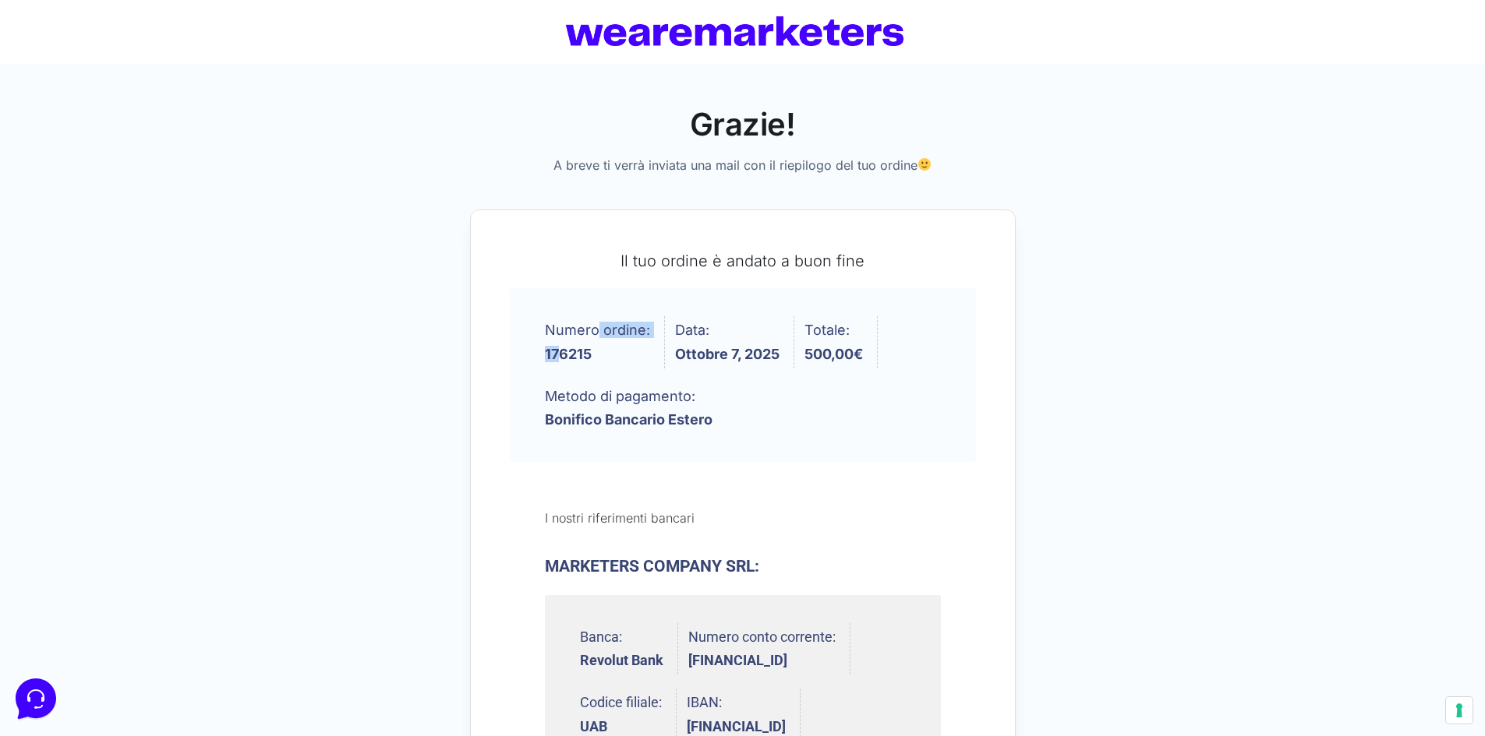
drag, startPoint x: 536, startPoint y: 353, endPoint x: 556, endPoint y: 355, distance: 19.5
click at [557, 355] on ul "Numero ordine: 176215 Data: Ottobre 7, 2025 Totale: 500,00 € Metodo di pagament…" at bounding box center [743, 375] width 466 height 174
click at [529, 351] on ul "Numero ordine: 176215 Data: Ottobre 7, 2025 Totale: 500,00 € Metodo di pagament…" at bounding box center [743, 375] width 466 height 174
drag, startPoint x: 543, startPoint y: 351, endPoint x: 574, endPoint y: 353, distance: 31.3
click at [574, 353] on ul "Numero ordine: 176215 Data: Ottobre 7, 2025 Totale: 500,00 € Metodo di pagament…" at bounding box center [743, 375] width 466 height 174
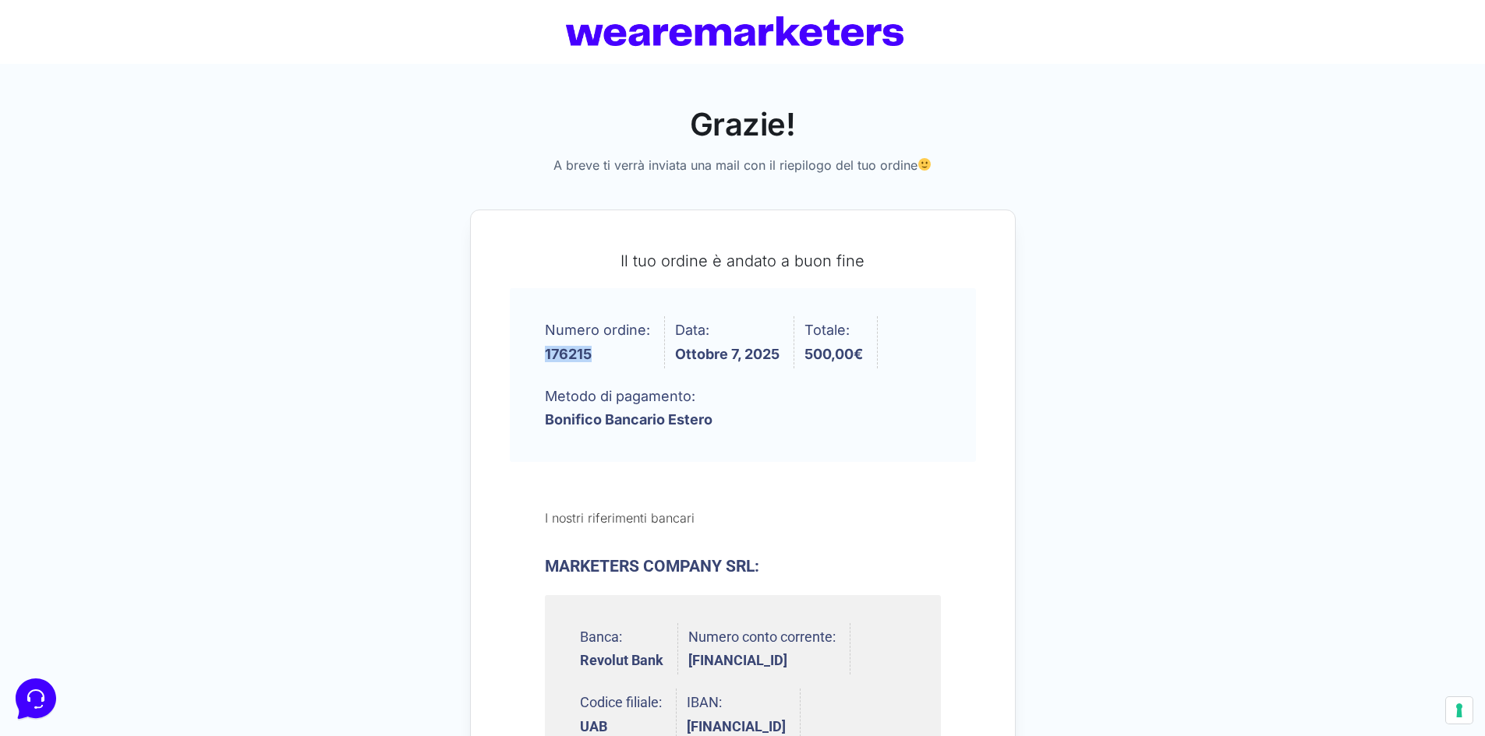
drag, startPoint x: 604, startPoint y: 353, endPoint x: 546, endPoint y: 352, distance: 58.5
click at [546, 352] on strong "176215" at bounding box center [597, 355] width 105 height 14
copy strong "176215"
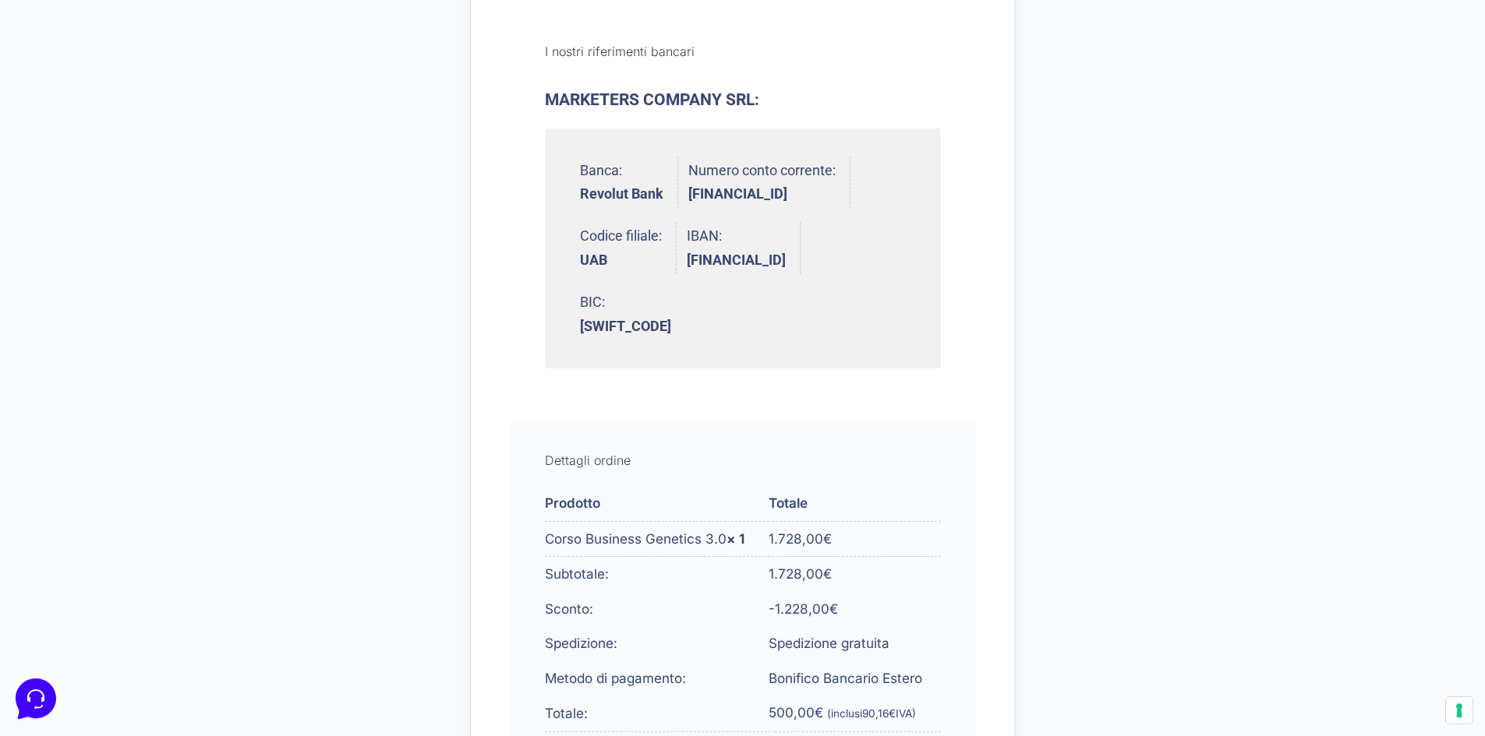
scroll to position [468, 0]
drag, startPoint x: 539, startPoint y: 90, endPoint x: 753, endPoint y: 90, distance: 213.5
click at [753, 90] on section "I nostri riferimenti bancari MARKETERS COMPANY SRL: Banca: Revolut Bank Numero …" at bounding box center [743, 207] width 466 height 394
copy h3 "MARKETERS COMPANY SRL"
drag, startPoint x: 688, startPoint y: 192, endPoint x: 846, endPoint y: 194, distance: 158.2
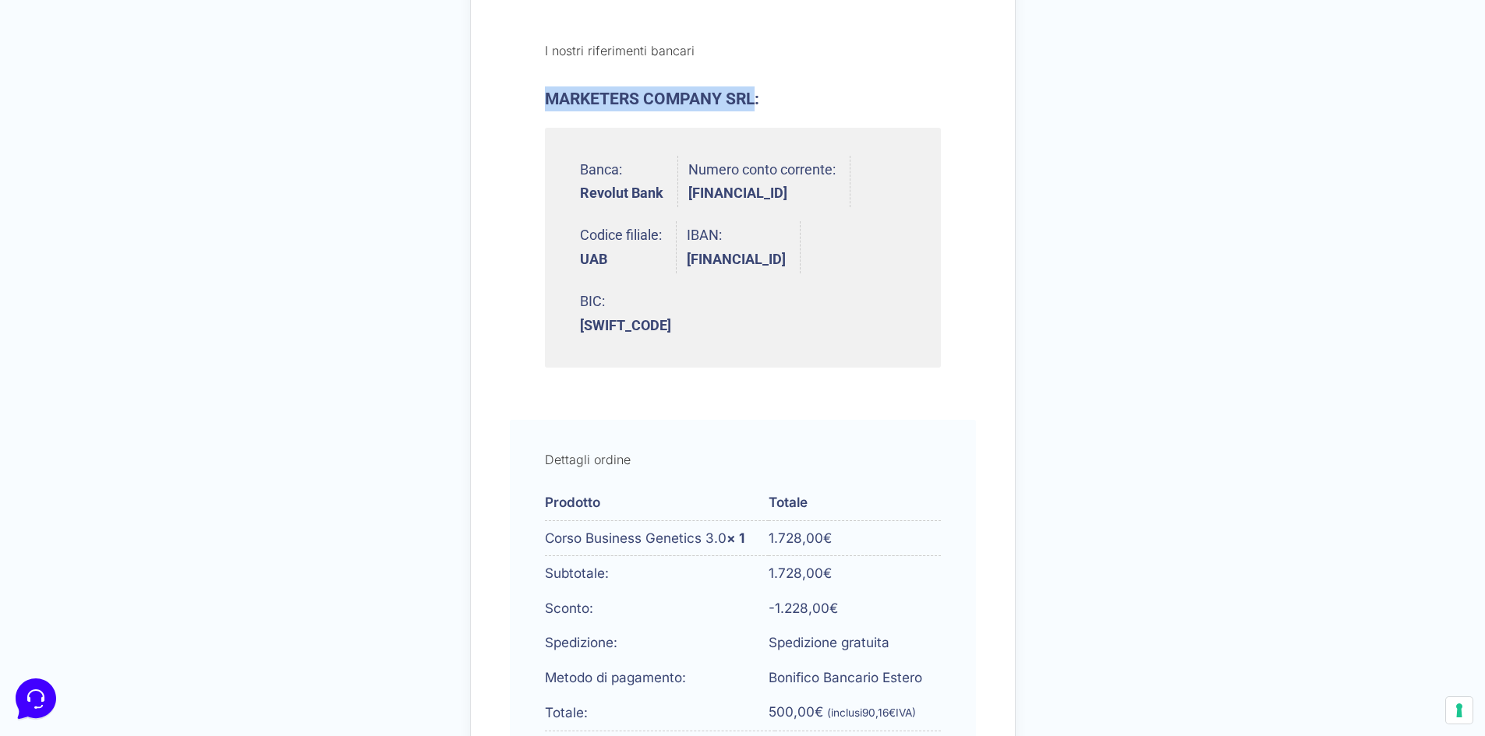
click at [835, 194] on strong "[FINANCIAL_ID]" at bounding box center [761, 193] width 147 height 14
copy strong "[FINANCIAL_ID]"
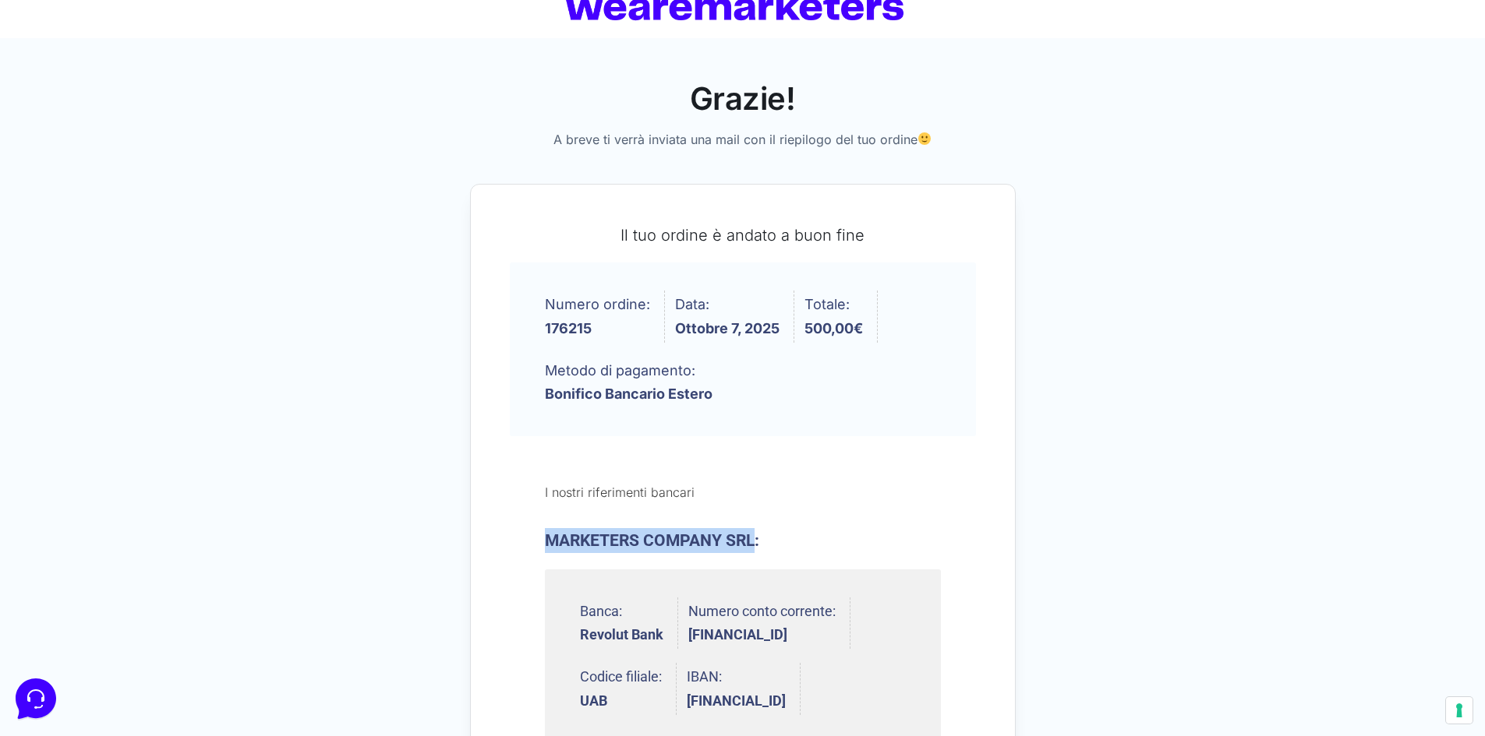
scroll to position [0, 0]
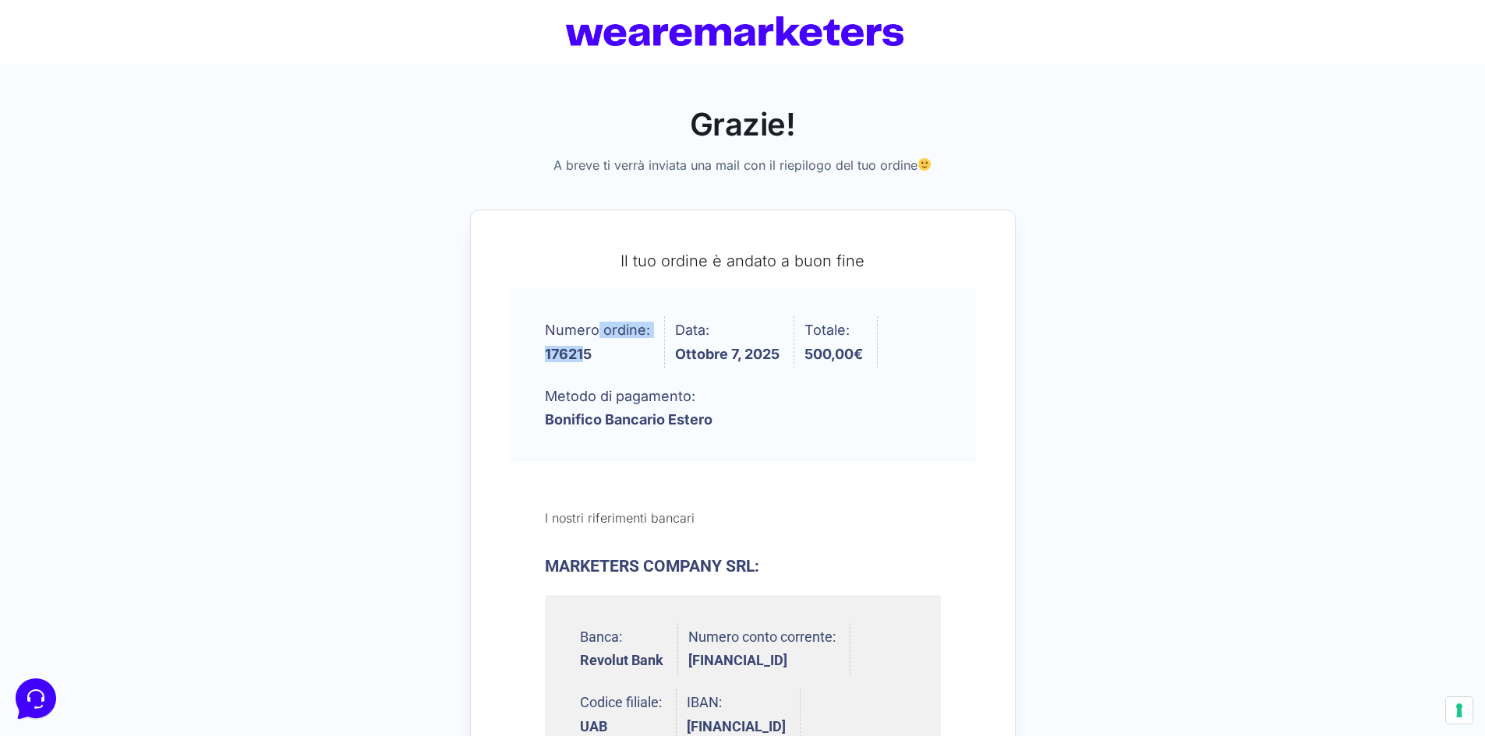
drag, startPoint x: 541, startPoint y: 351, endPoint x: 585, endPoint y: 355, distance: 44.7
click at [585, 355] on ul "Numero ordine: 176215 Data: Ottobre 7, 2025 Totale: 500,00 € Metodo di pagament…" at bounding box center [743, 375] width 466 height 174
click at [606, 358] on strong "176215" at bounding box center [597, 355] width 105 height 14
drag, startPoint x: 602, startPoint y: 358, endPoint x: 546, endPoint y: 358, distance: 56.1
click at [546, 358] on strong "176215" at bounding box center [597, 355] width 105 height 14
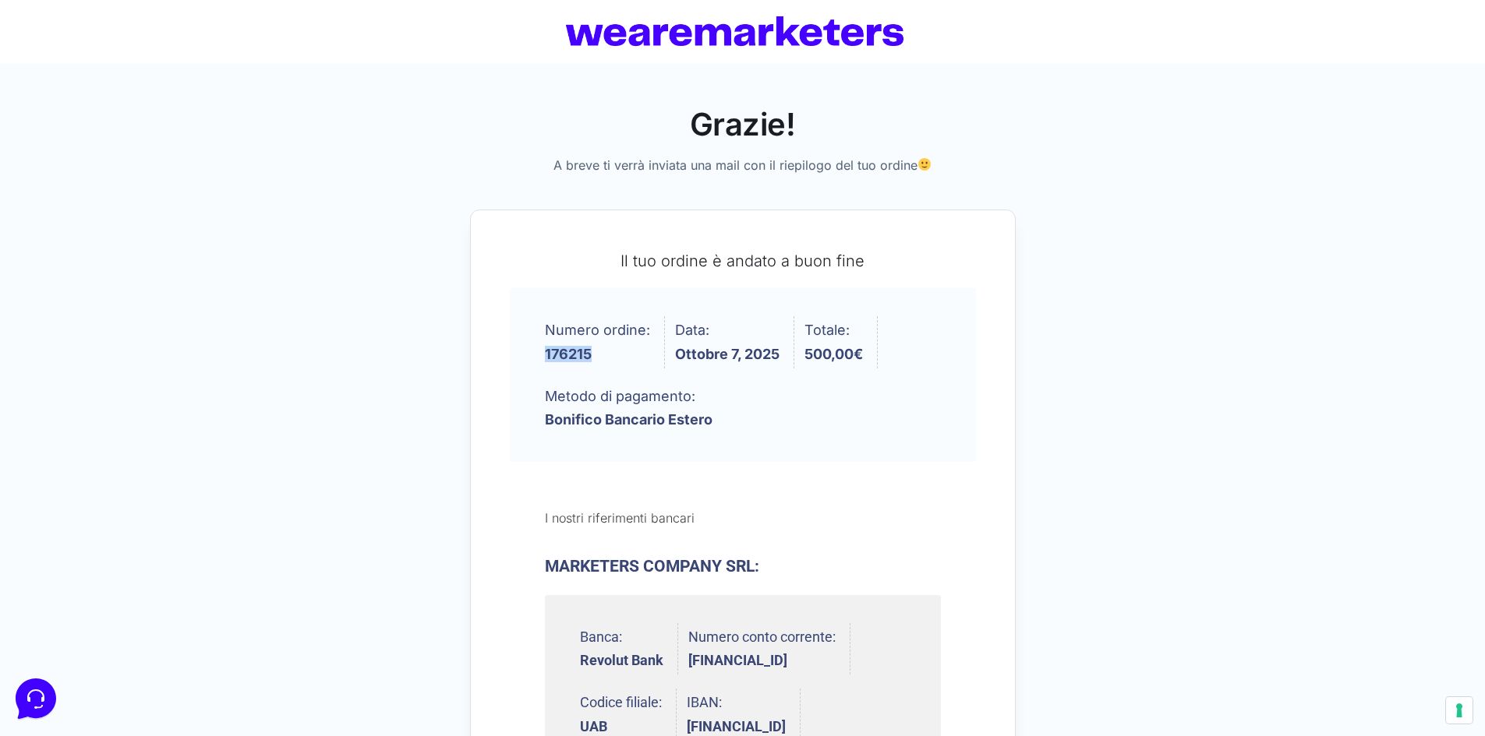
copy strong "176215"
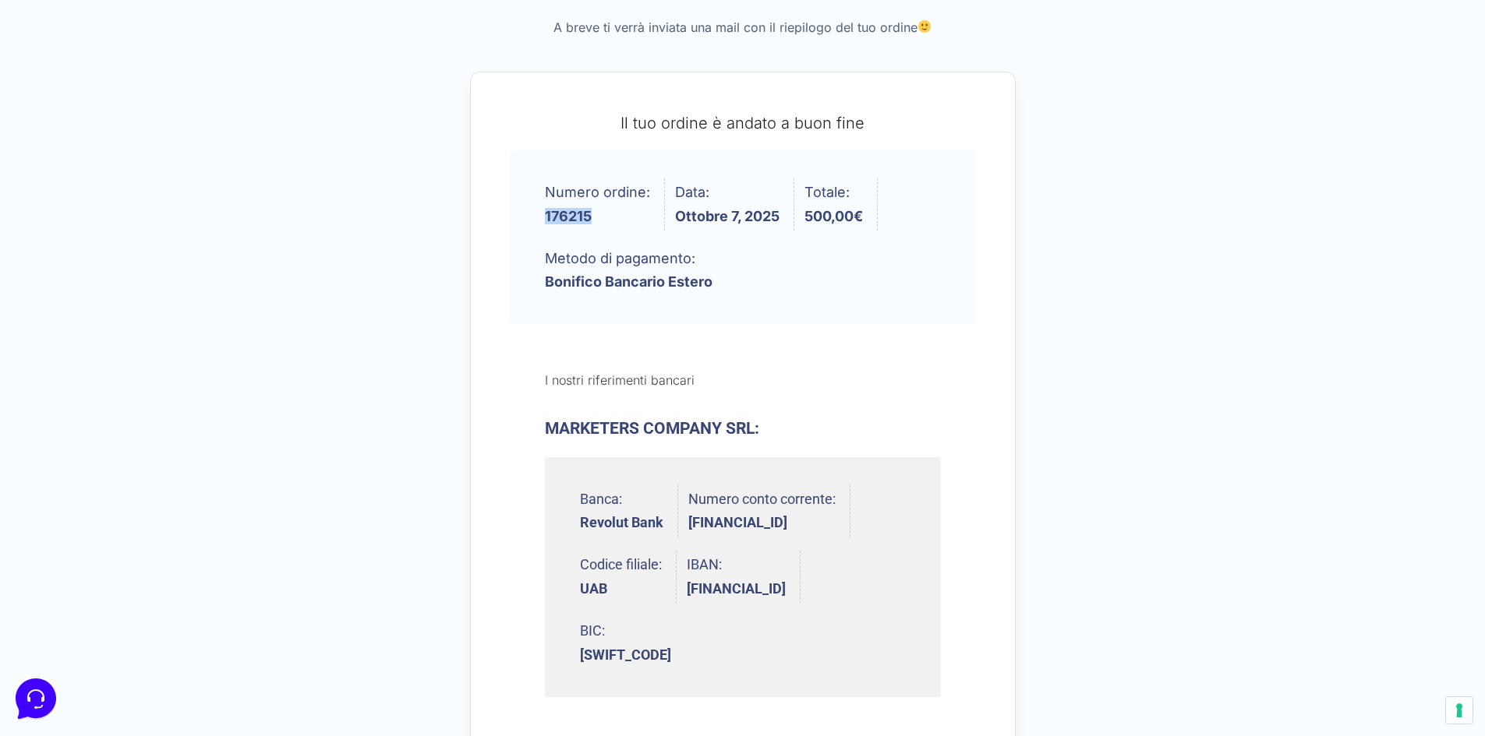
scroll to position [156, 0]
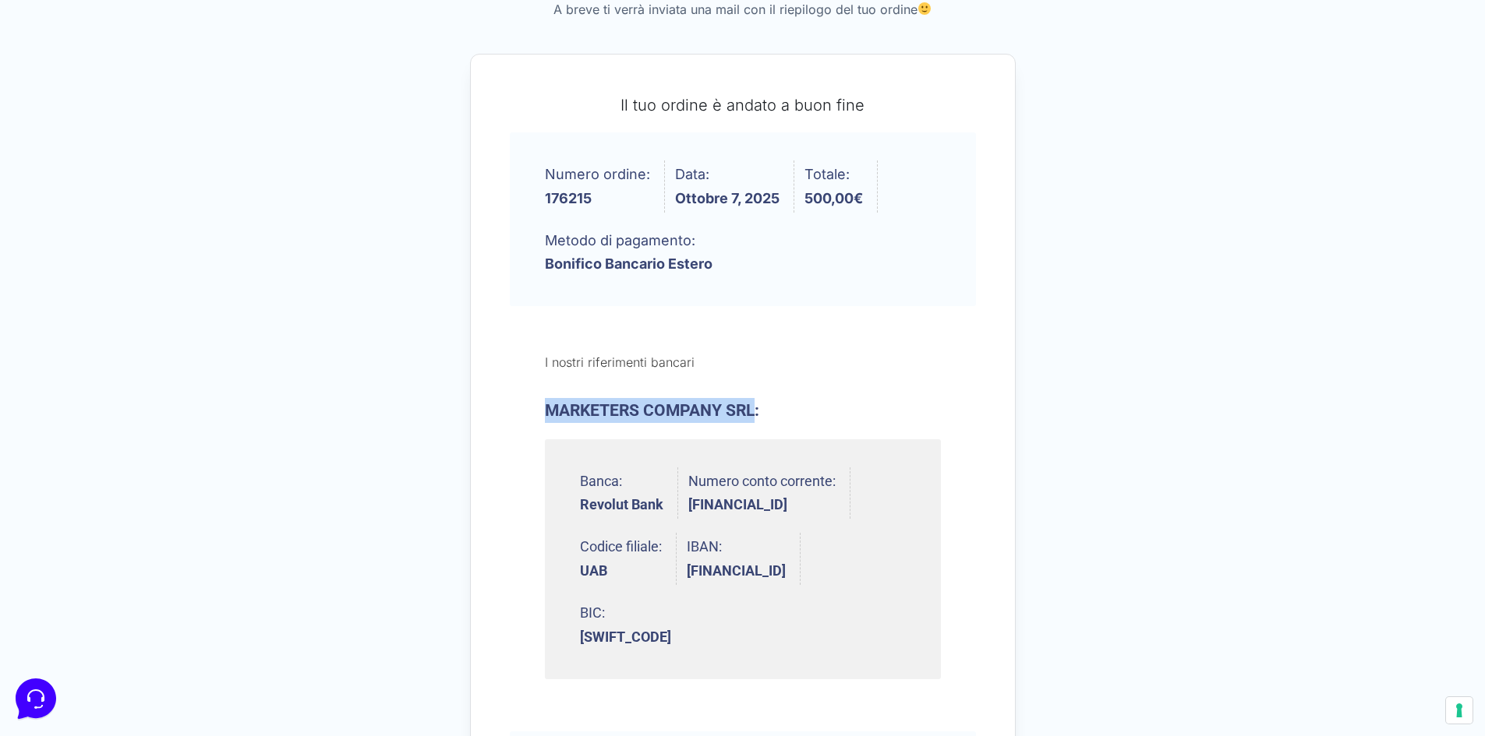
drag, startPoint x: 545, startPoint y: 401, endPoint x: 755, endPoint y: 416, distance: 211.0
click at [755, 416] on h3 "MARKETERS COMPANY SRL:" at bounding box center [743, 410] width 396 height 25
copy h3 "MARKETERS COMPANY SRL"
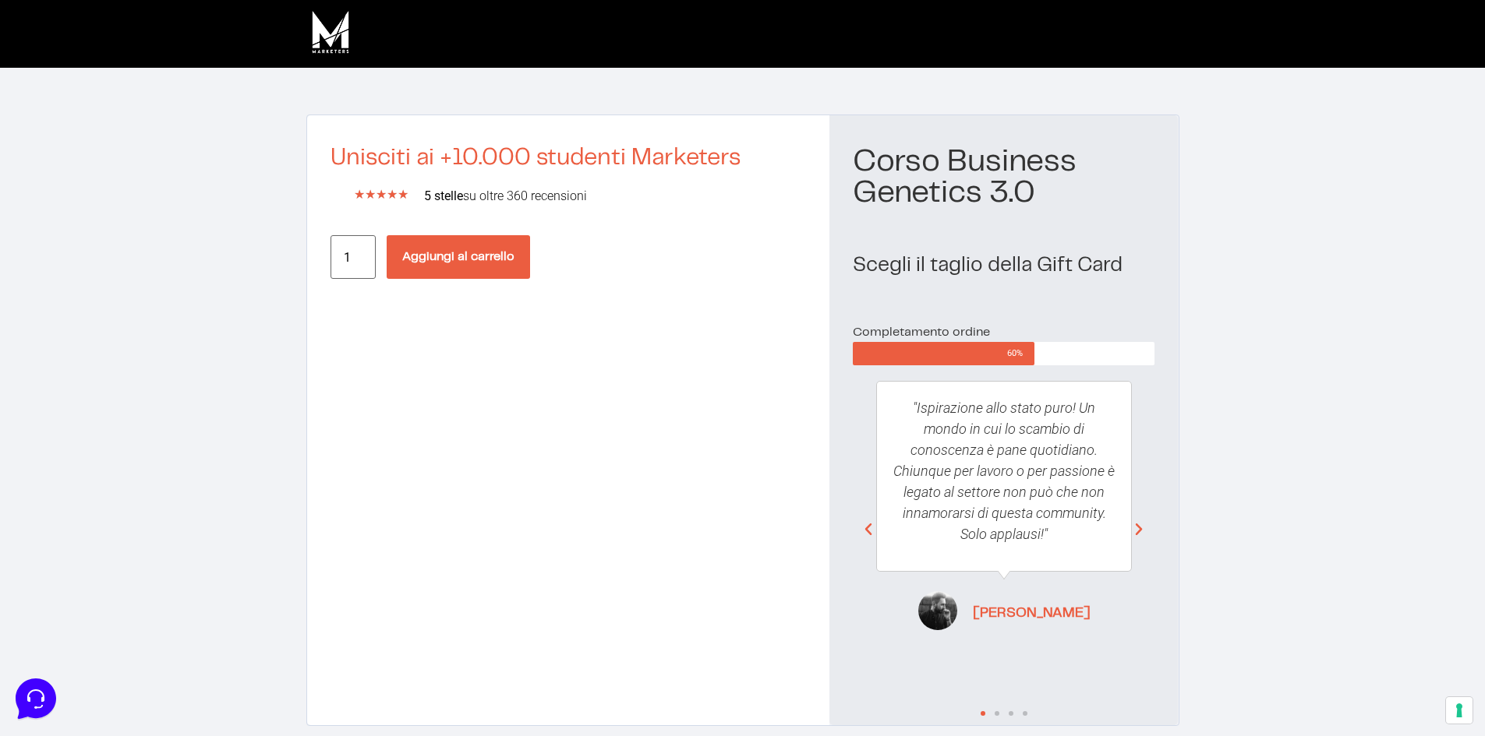
click at [459, 255] on button "Aggiungi al carrello" at bounding box center [458, 257] width 143 height 44
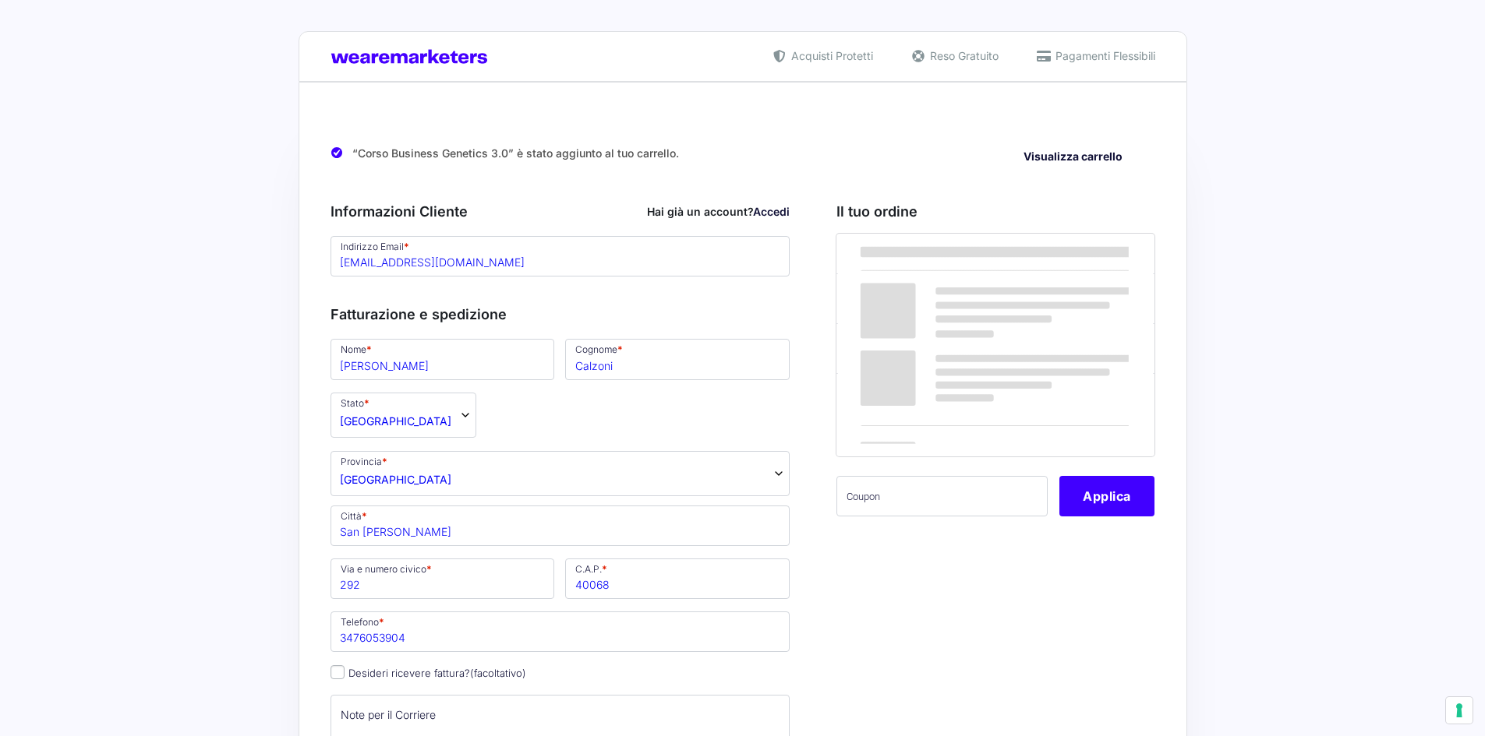
select select "BO"
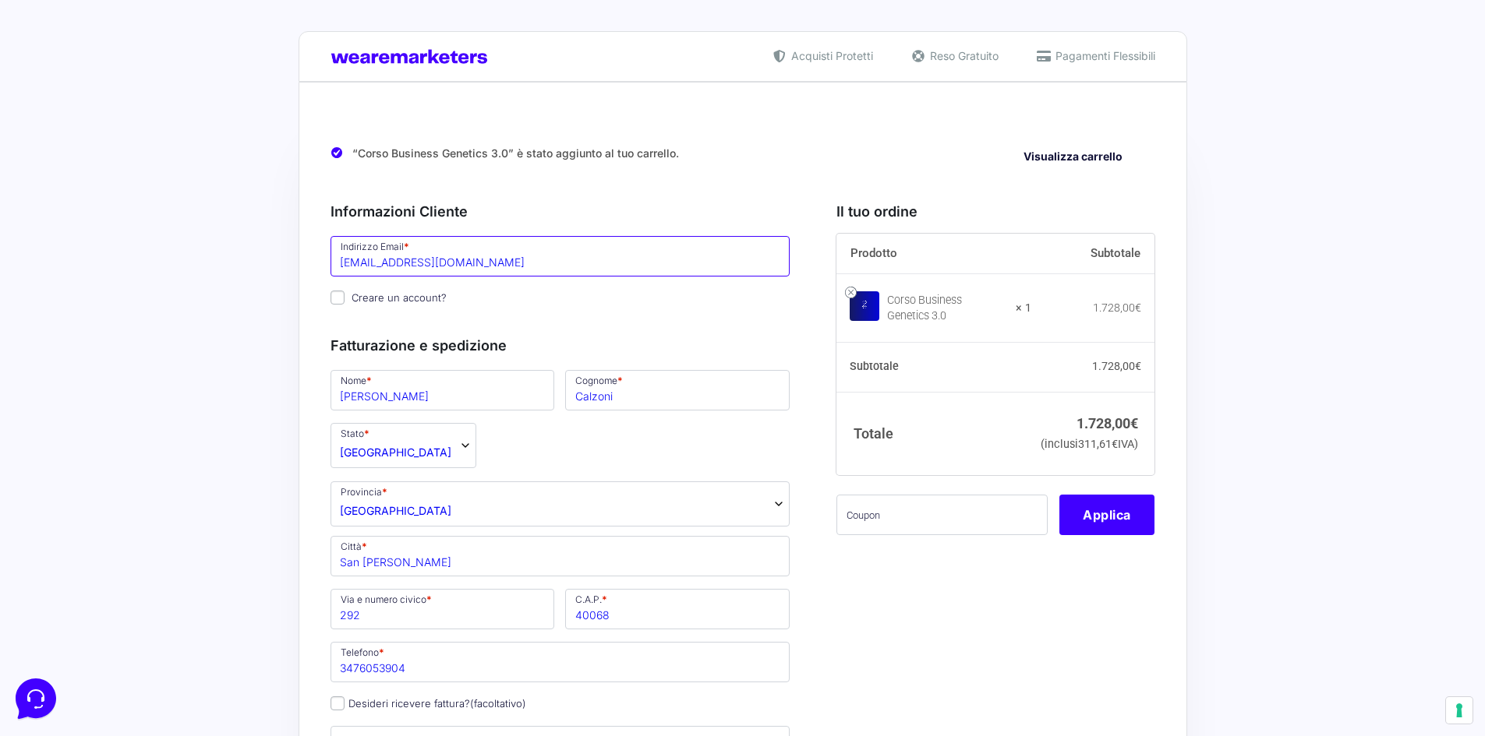
drag, startPoint x: 496, startPoint y: 264, endPoint x: 232, endPoint y: 251, distance: 263.7
paste input "[EMAIL_ADDRESS][DOMAIN_NAME]"
type input "[EMAIL_ADDRESS][DOMAIN_NAME]"
click at [396, 401] on input "Andrea" at bounding box center [442, 390] width 224 height 41
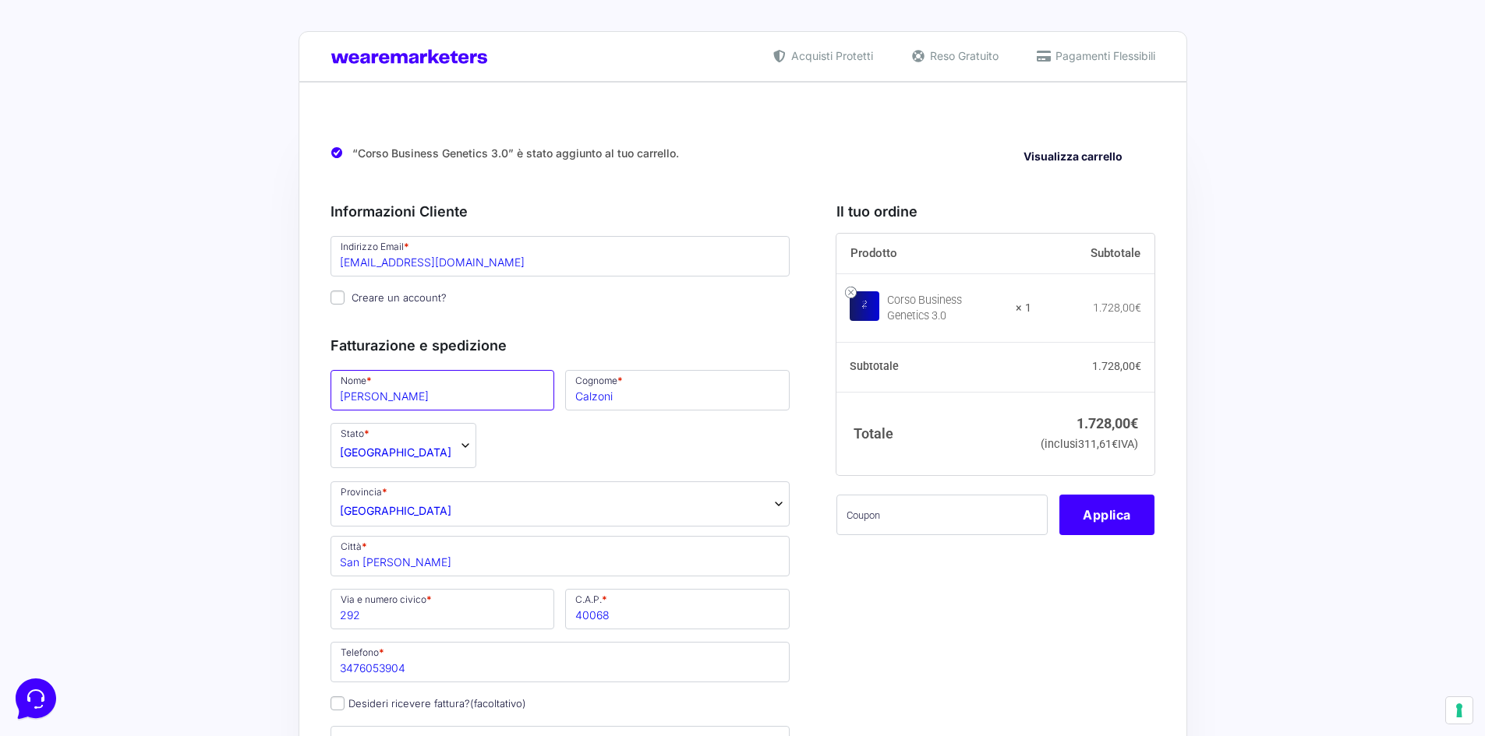
drag, startPoint x: 390, startPoint y: 397, endPoint x: 257, endPoint y: 394, distance: 133.3
type input "Riccardo"
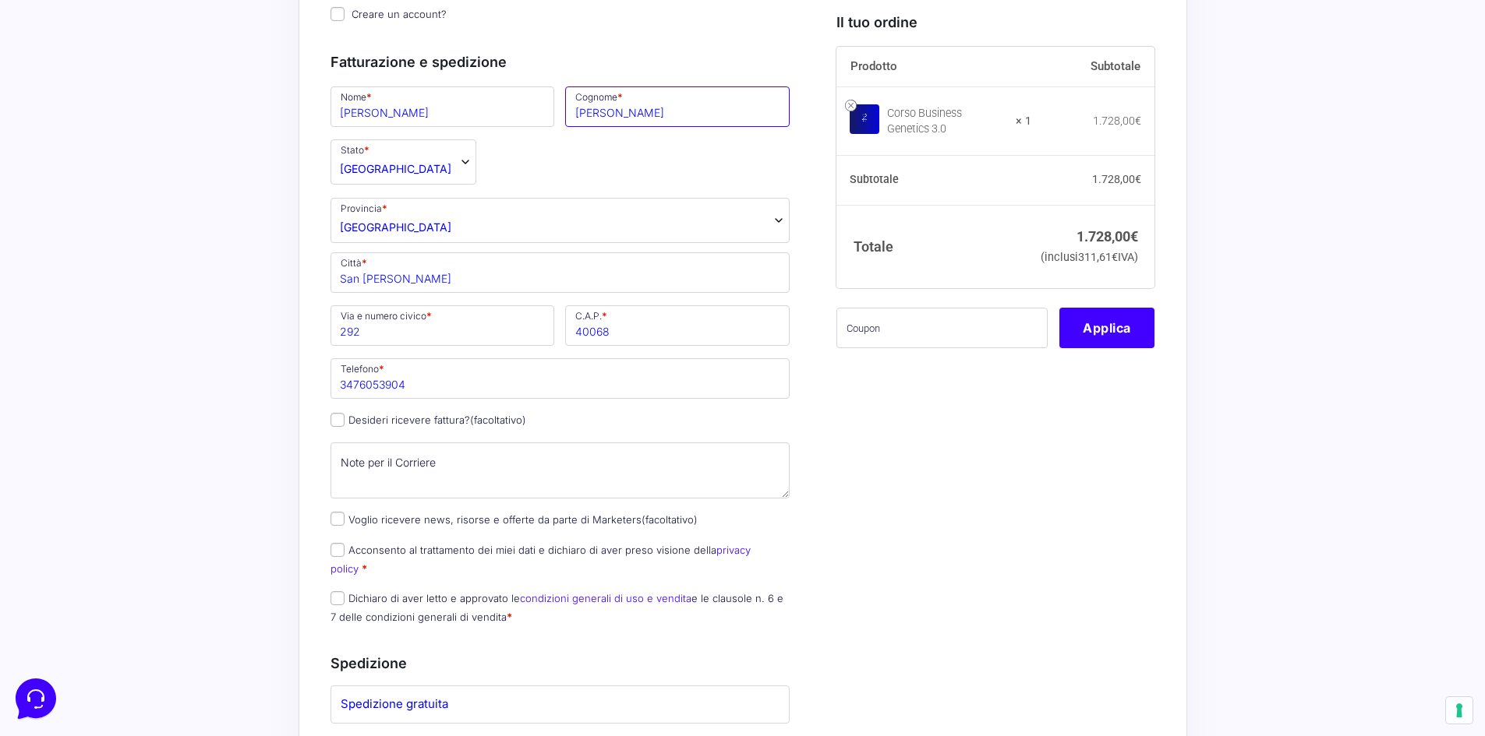
scroll to position [312, 0]
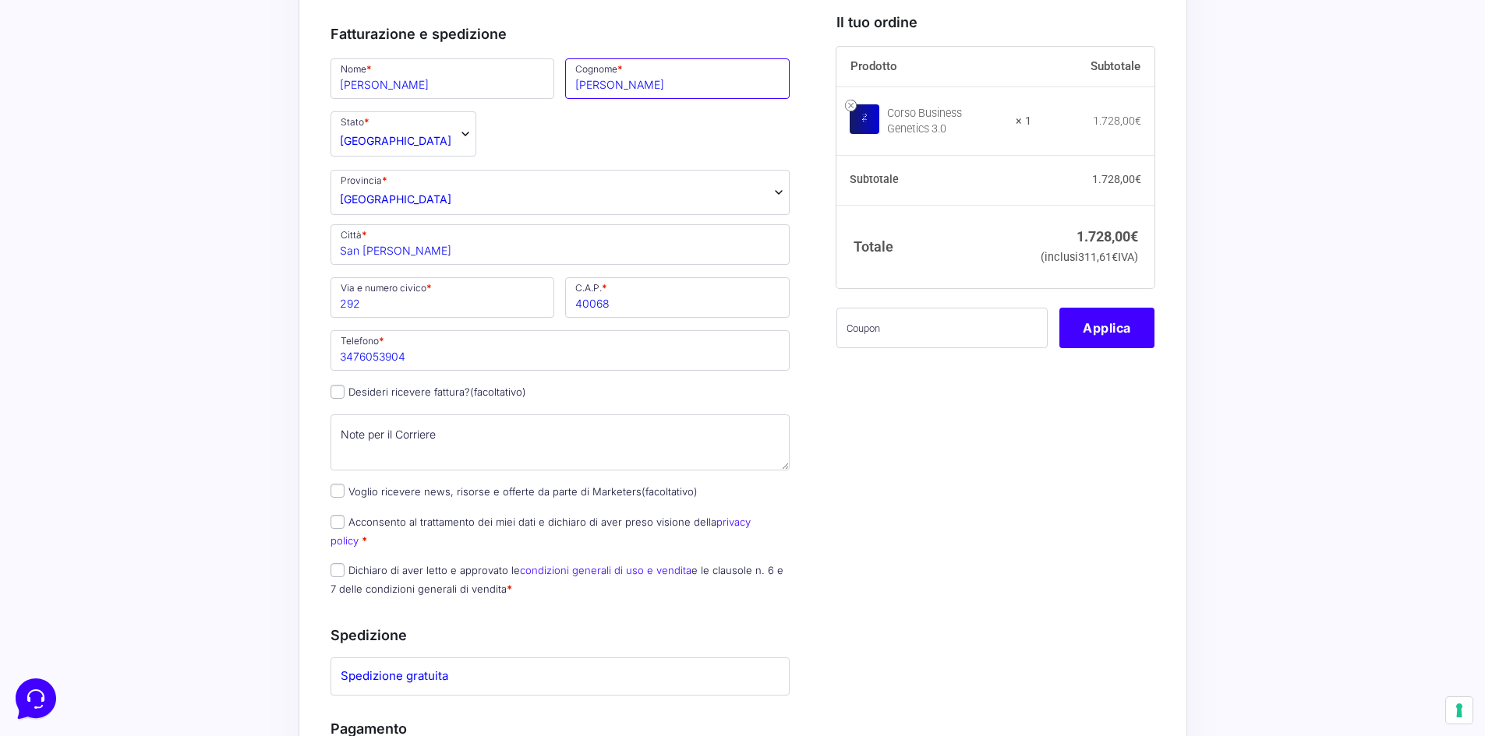
type input "Giorgis"
drag, startPoint x: 421, startPoint y: 353, endPoint x: 240, endPoint y: 355, distance: 180.8
click at [240, 355] on div "Acquisti Protetti Reso Gratuito Pagamenti Flessibili “Corso Business Genetics 3…" at bounding box center [742, 562] width 1485 height 1748
type input "3920401247"
click at [334, 394] on input "Desideri ricevere fattura? (facoltativo)" at bounding box center [337, 392] width 14 height 14
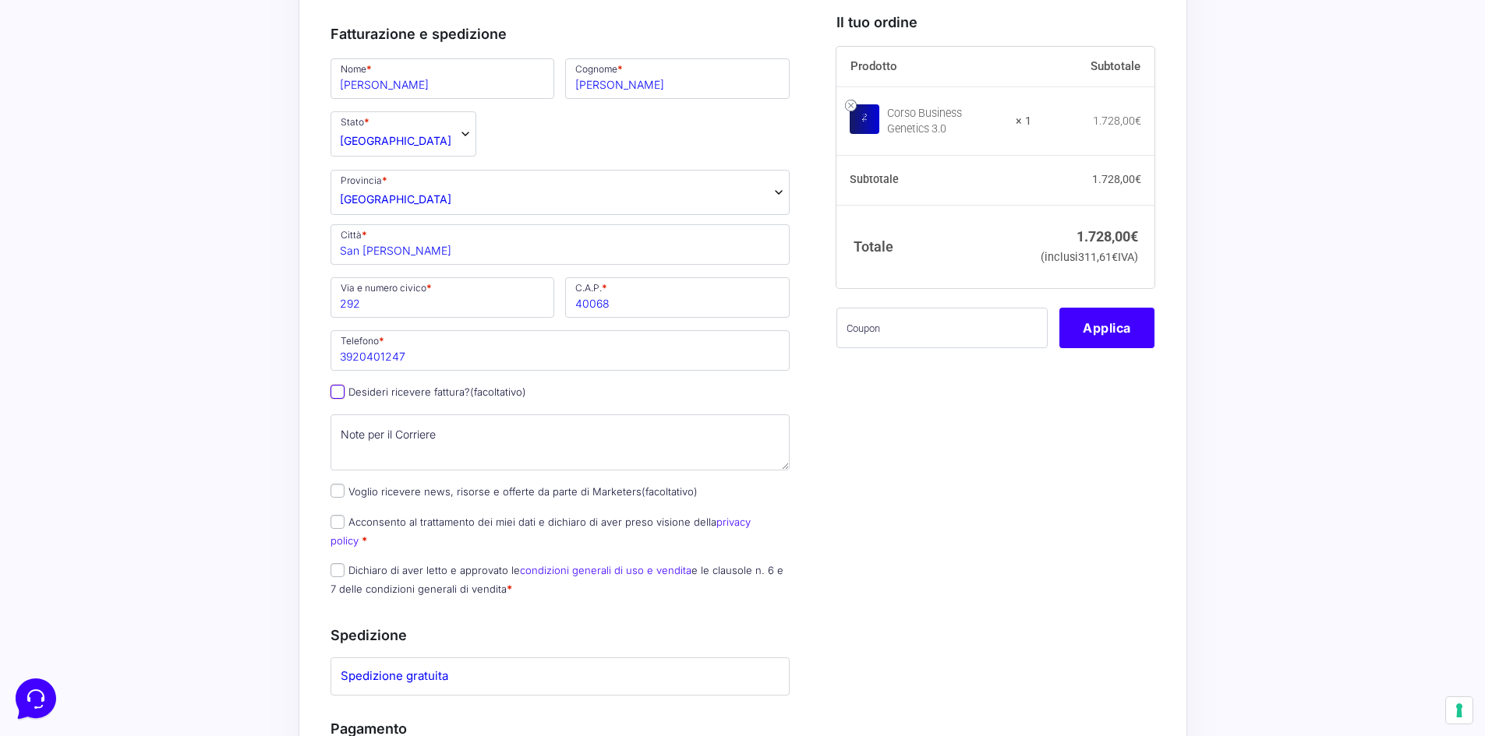
checkbox input "true"
type input "Grow Up S.R.L.S."
select select "IT"
type input "BO"
type input "San [PERSON_NAME] di Savena"
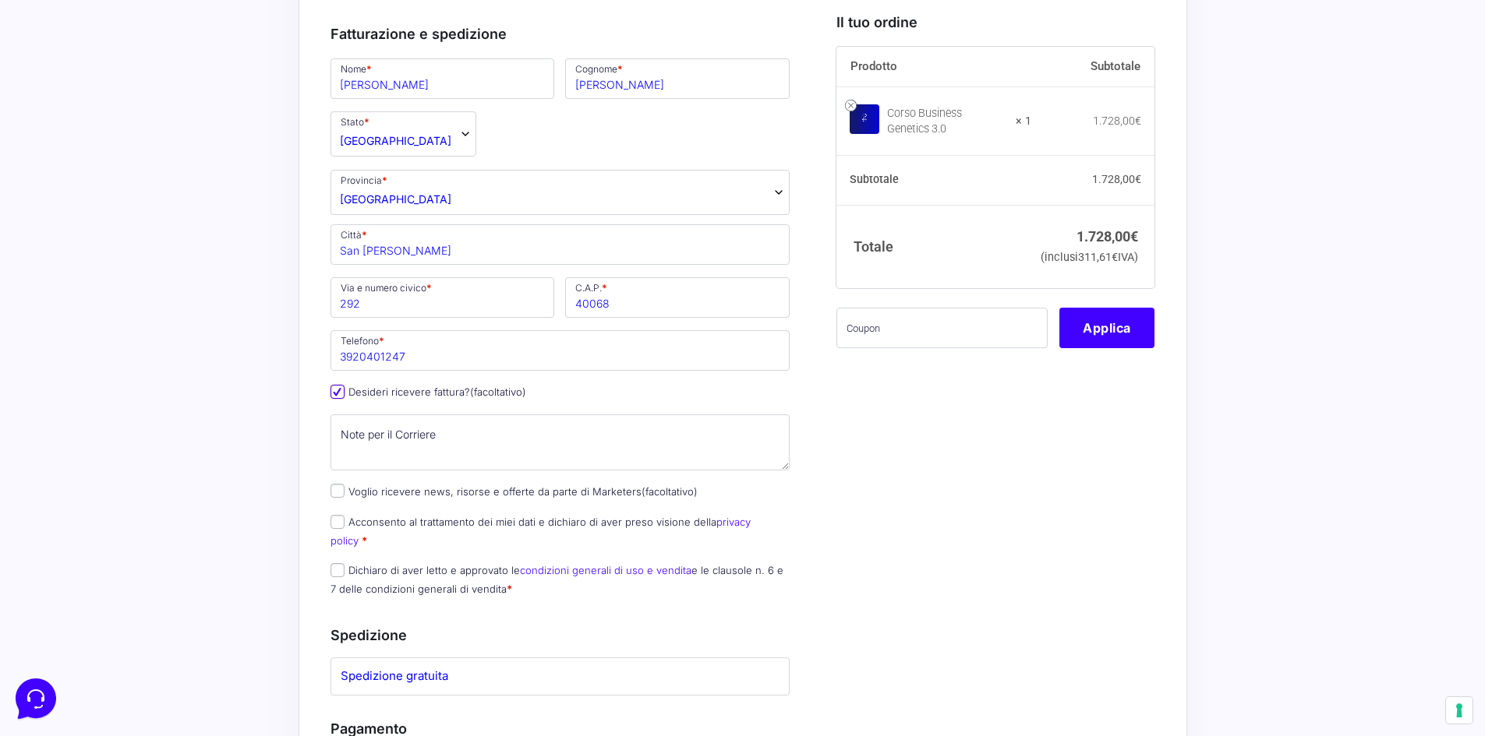
type input "[STREET_ADDRESS]"
type input "40068"
type input "02946600646"
type input "[EMAIL_ADDRESS][DOMAIN_NAME]"
type input "X2PH38J"
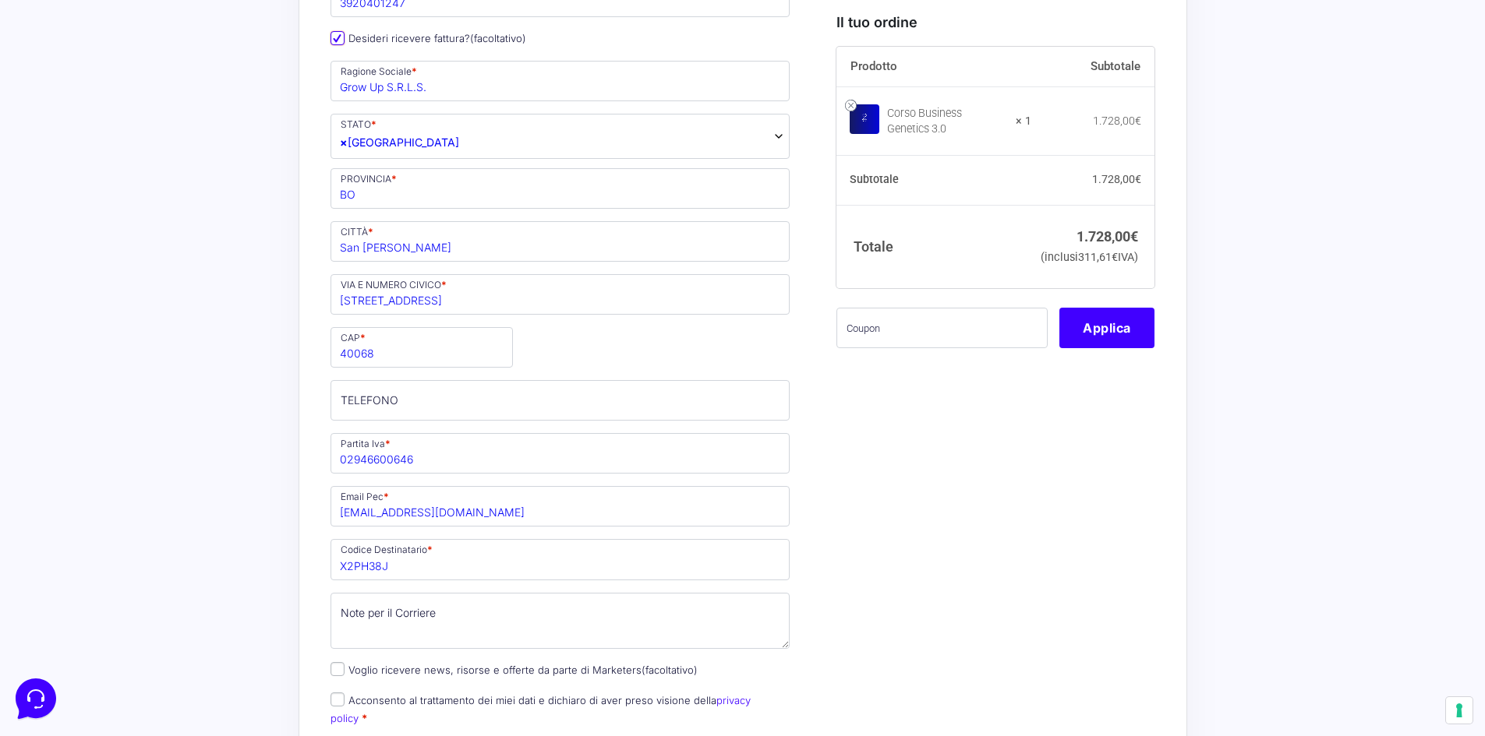
scroll to position [779, 0]
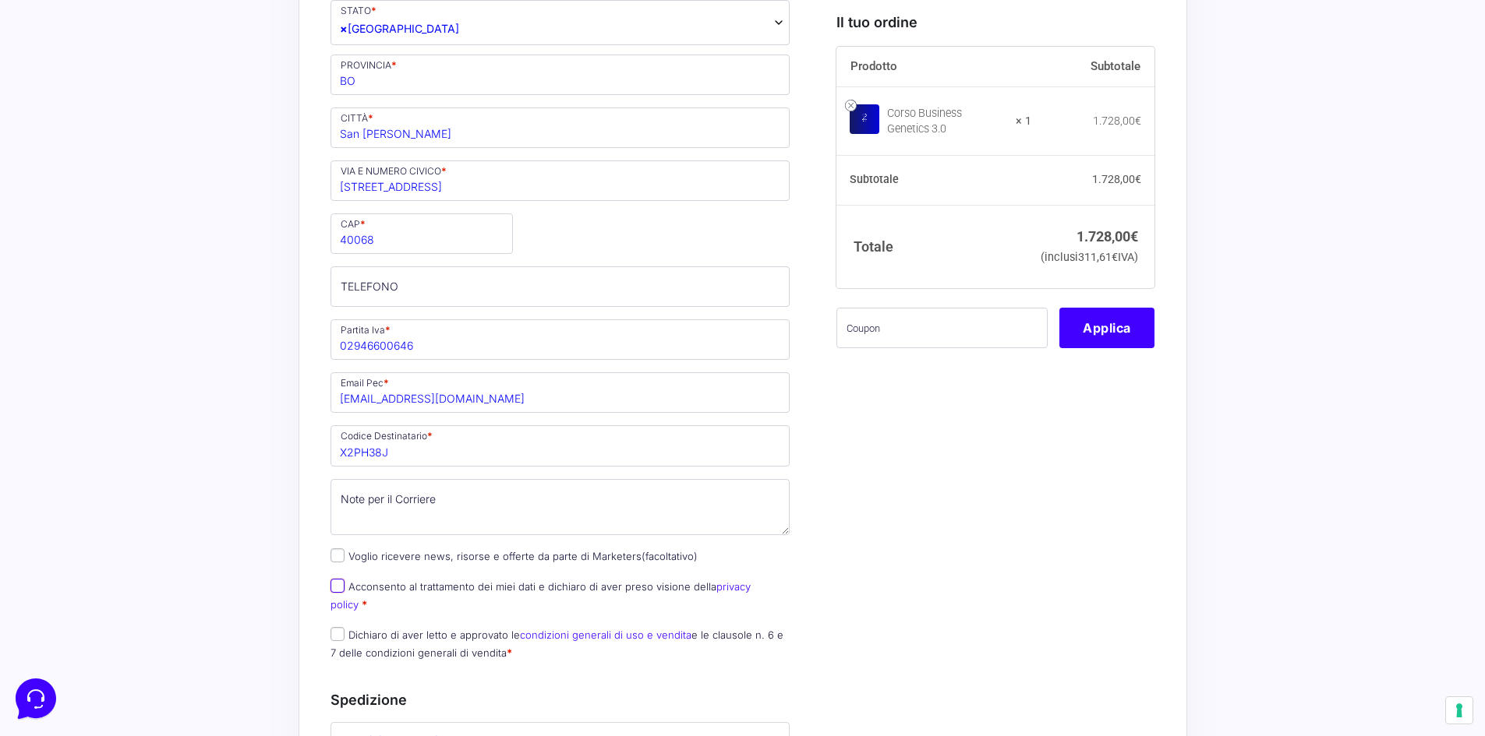
click at [334, 585] on input "Acconsento al trattamento dei miei dati e dichiaro di aver preso visione della …" at bounding box center [337, 586] width 14 height 14
checkbox input "true"
click at [334, 627] on input "Dichiaro di aver letto e approvato le condizioni generali di uso e vendita e le…" at bounding box center [337, 634] width 14 height 14
checkbox input "true"
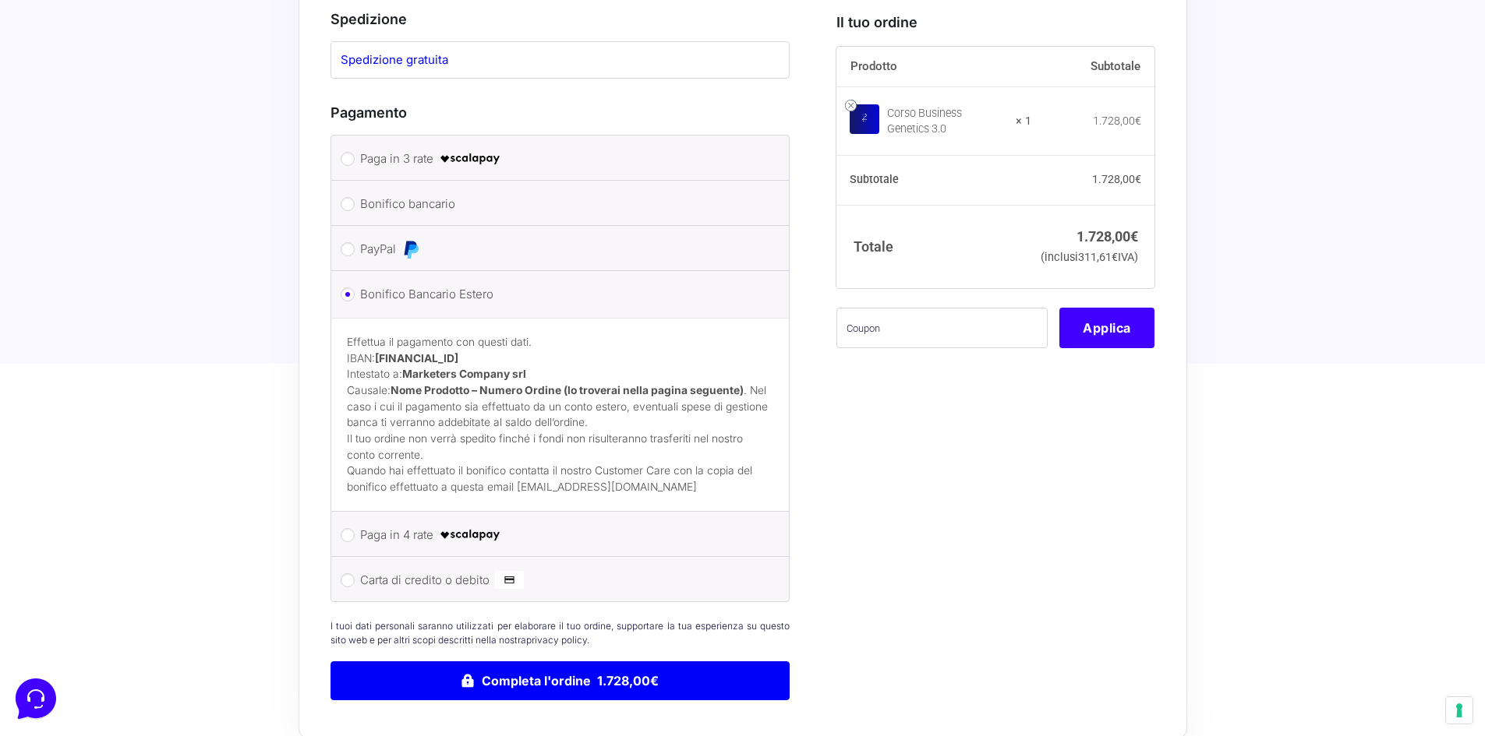
scroll to position [1481, 0]
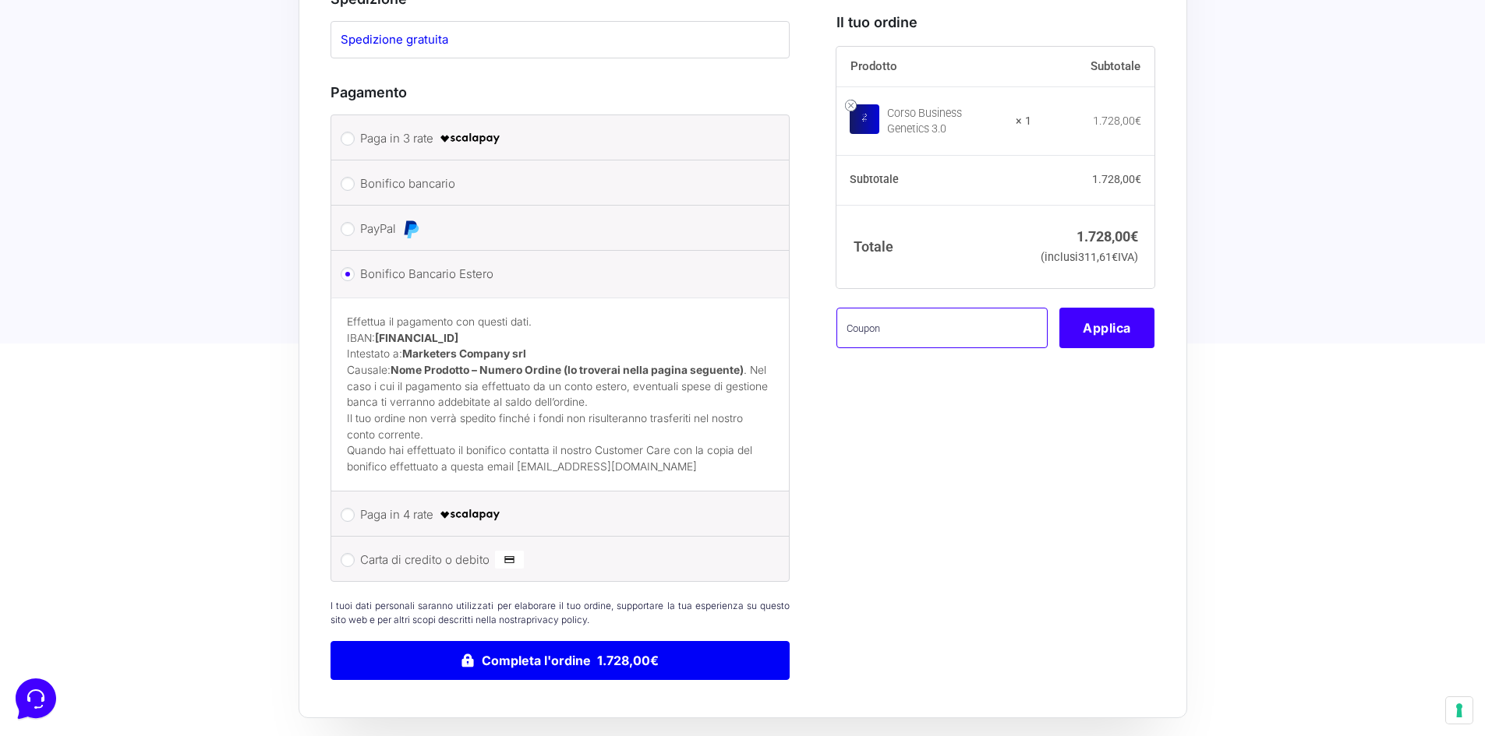
click at [959, 348] on input "text" at bounding box center [941, 328] width 211 height 41
paste input "BGCorporate"
type input "BGCorporate"
click at [1092, 348] on button "Applica" at bounding box center [1106, 328] width 95 height 41
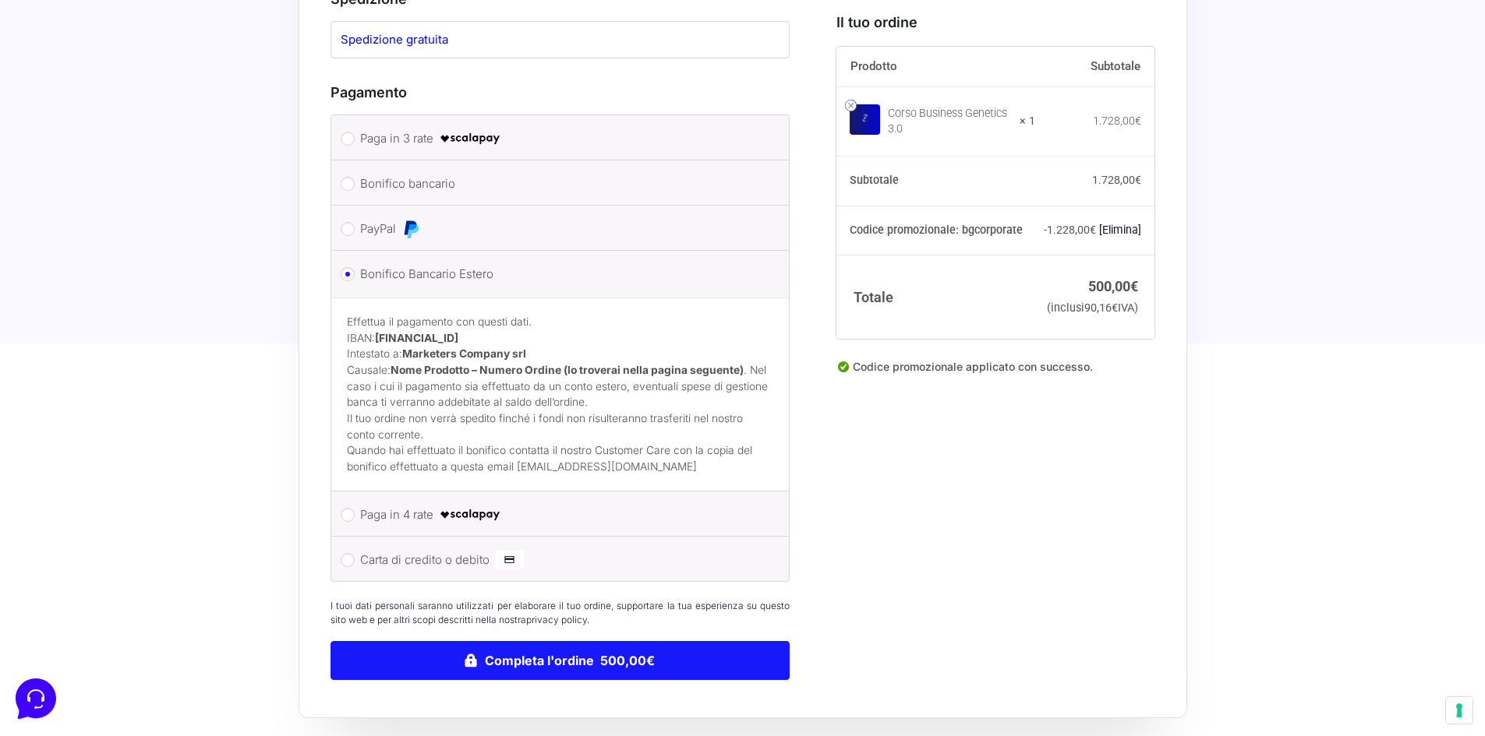
click at [567, 641] on button "Completa l'ordine 500,00€" at bounding box center [560, 660] width 460 height 39
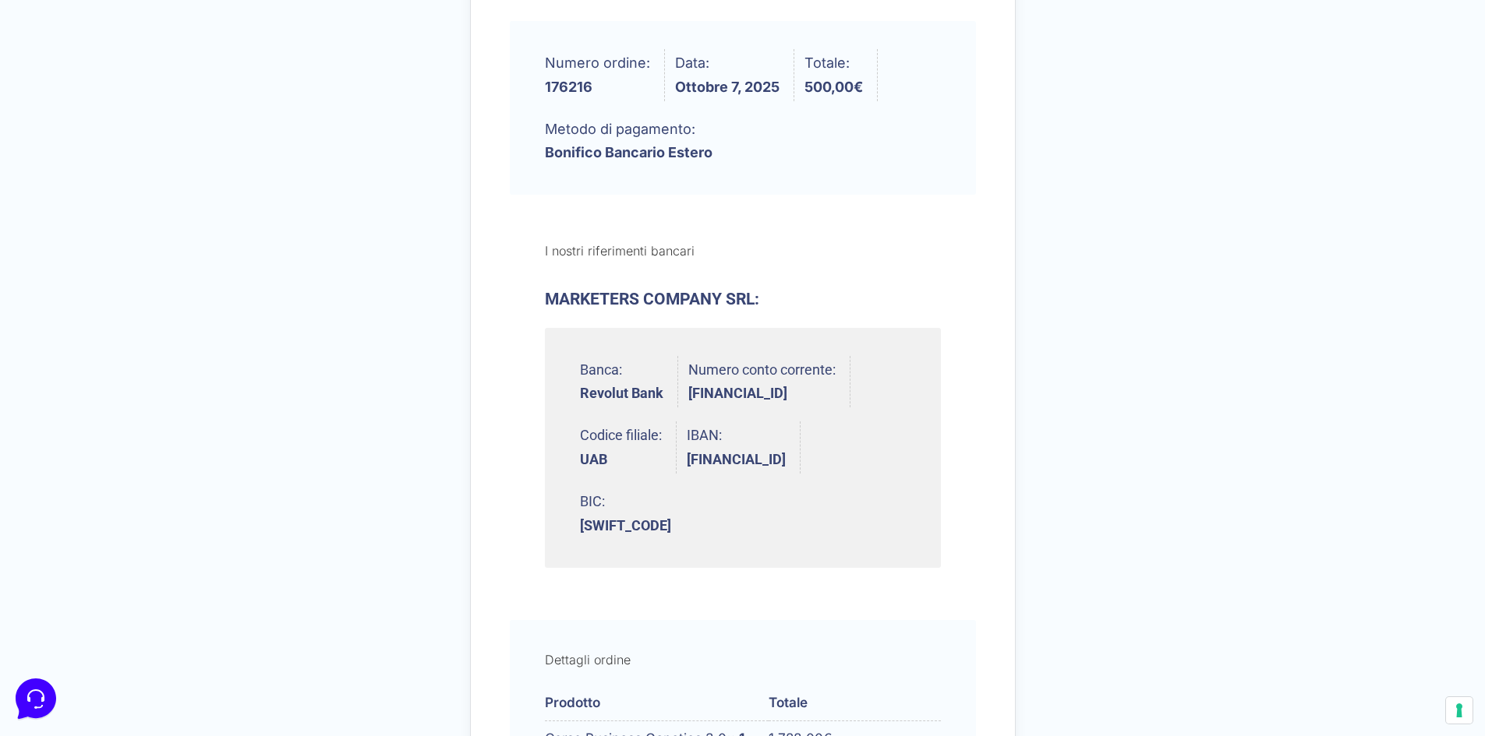
scroll to position [254, 0]
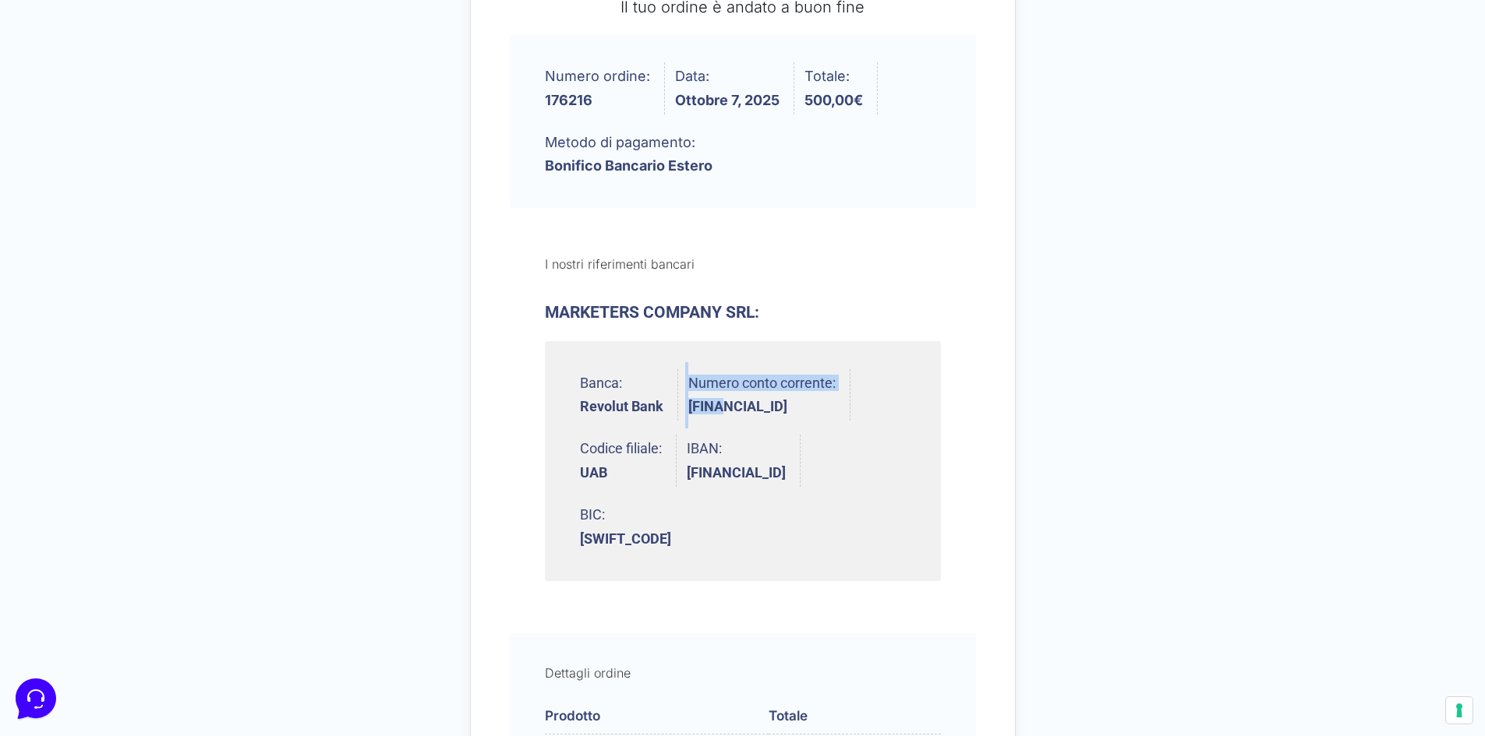
drag, startPoint x: 684, startPoint y: 405, endPoint x: 729, endPoint y: 417, distance: 46.7
click at [729, 414] on ul "Banca: Revolut Bank Numero conto corrente: [FINANCIAL_ID] Codice filiale: UAB I…" at bounding box center [743, 461] width 396 height 240
click at [848, 404] on li "Numero conto corrente: [FINANCIAL_ID]" at bounding box center [769, 395] width 162 height 52
drag, startPoint x: 847, startPoint y: 404, endPoint x: 690, endPoint y: 410, distance: 156.8
click at [690, 410] on strong "[FINANCIAL_ID]" at bounding box center [761, 407] width 147 height 14
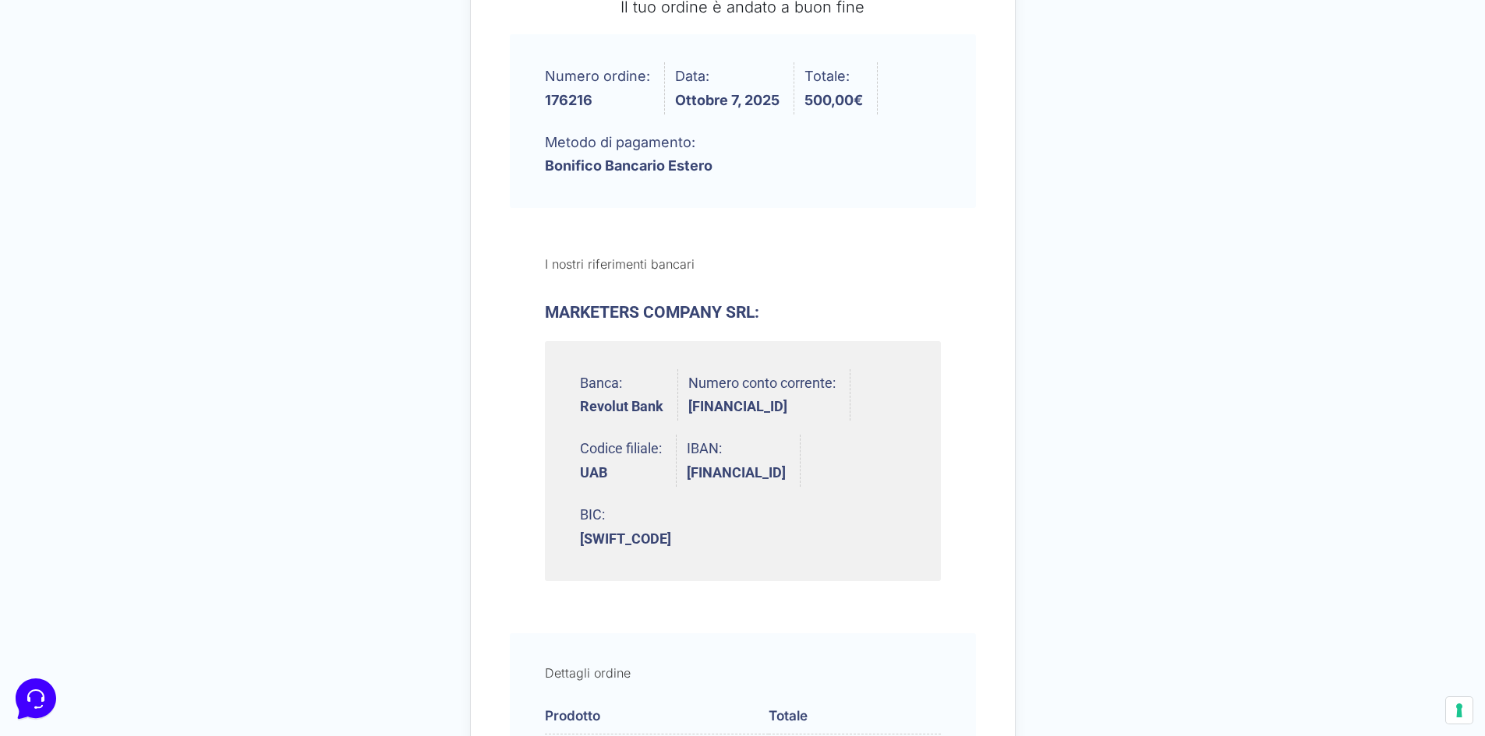
copy strong "[FINANCIAL_ID]"
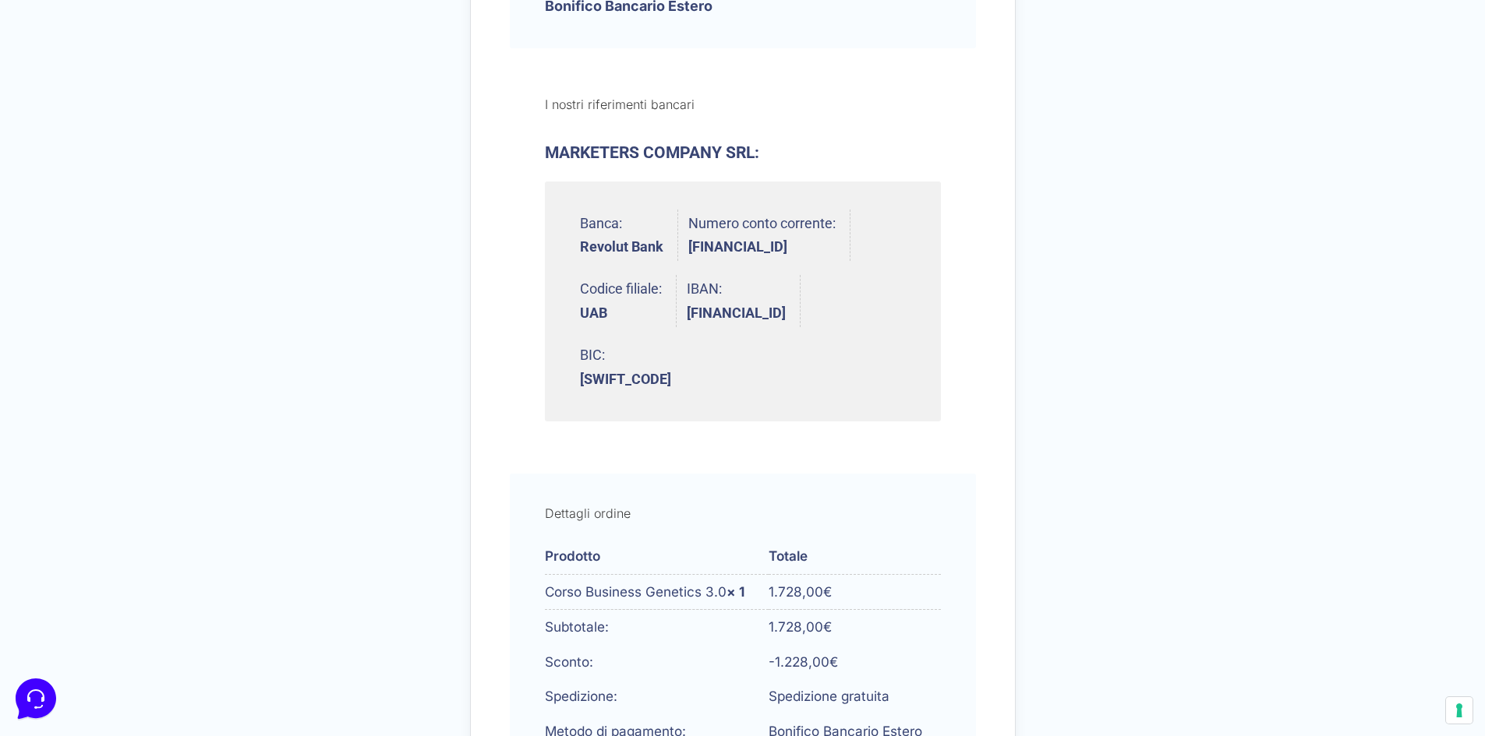
scroll to position [332, 0]
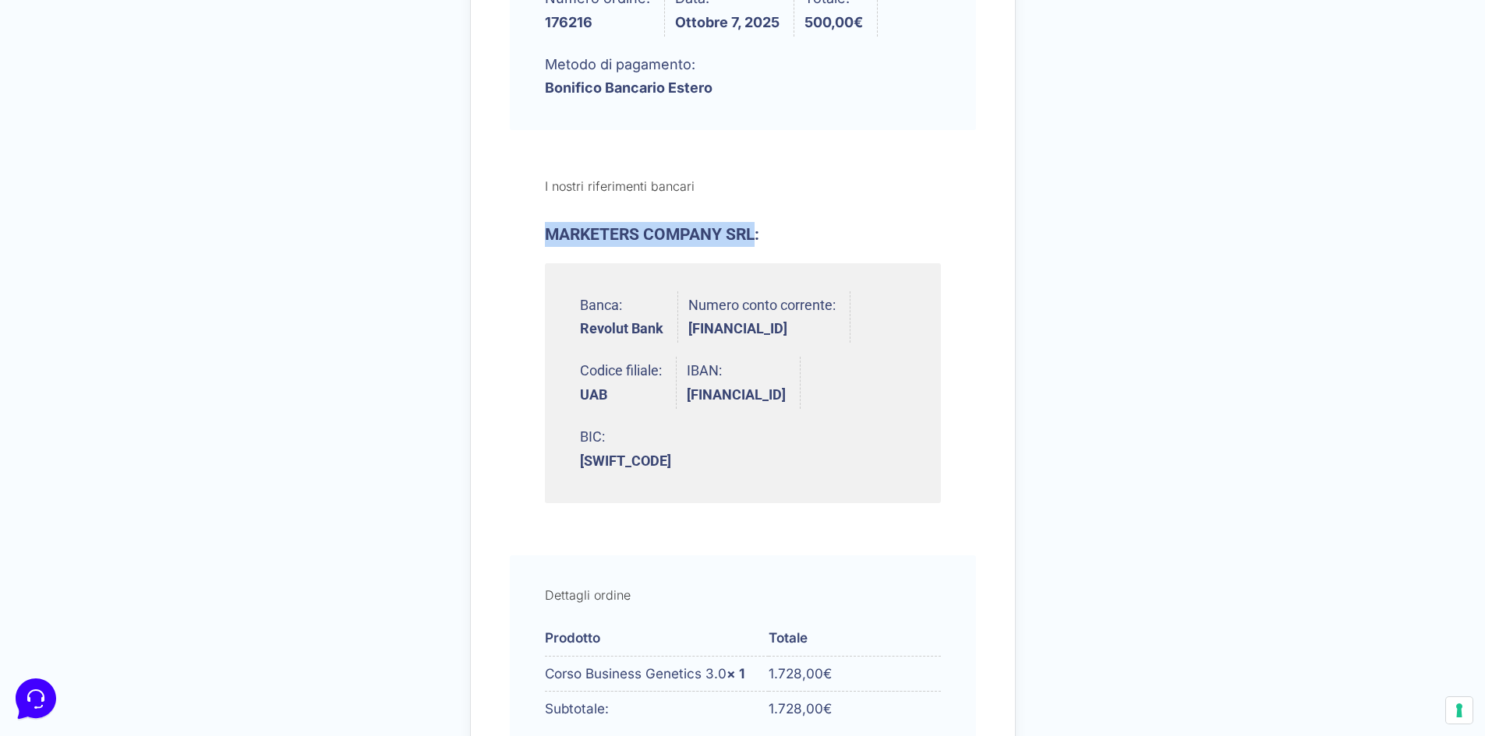
drag, startPoint x: 531, startPoint y: 228, endPoint x: 753, endPoint y: 236, distance: 222.3
click at [753, 236] on section "I nostri riferimenti bancari MARKETERS COMPANY SRL: Banca: Revolut Bank Numero …" at bounding box center [743, 343] width 466 height 394
copy h3 "MARKETERS COMPANY SRL"
drag, startPoint x: 683, startPoint y: 327, endPoint x: 692, endPoint y: 328, distance: 9.5
click at [692, 328] on ul "Banca: Revolut Bank Numero conto corrente: [FINANCIAL_ID] Codice filiale: UAB I…" at bounding box center [743, 383] width 396 height 240
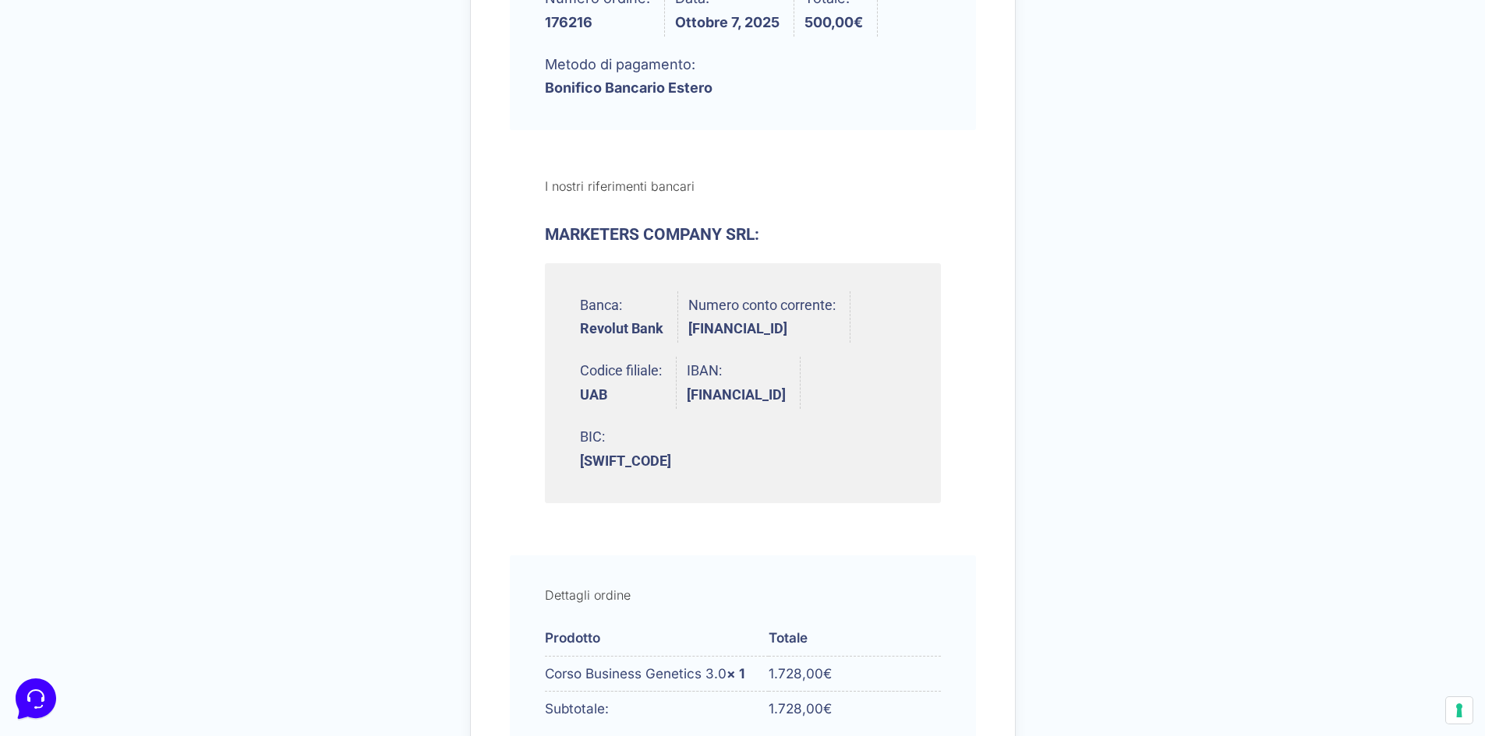
click at [721, 341] on li "Numero conto corrente: [FINANCIAL_ID]" at bounding box center [769, 317] width 162 height 52
drag, startPoint x: 689, startPoint y: 324, endPoint x: 844, endPoint y: 329, distance: 155.2
click at [835, 329] on strong "[FINANCIAL_ID]" at bounding box center [761, 329] width 147 height 14
copy strong "[FINANCIAL_ID]"
